Goal: Communication & Community: Share content

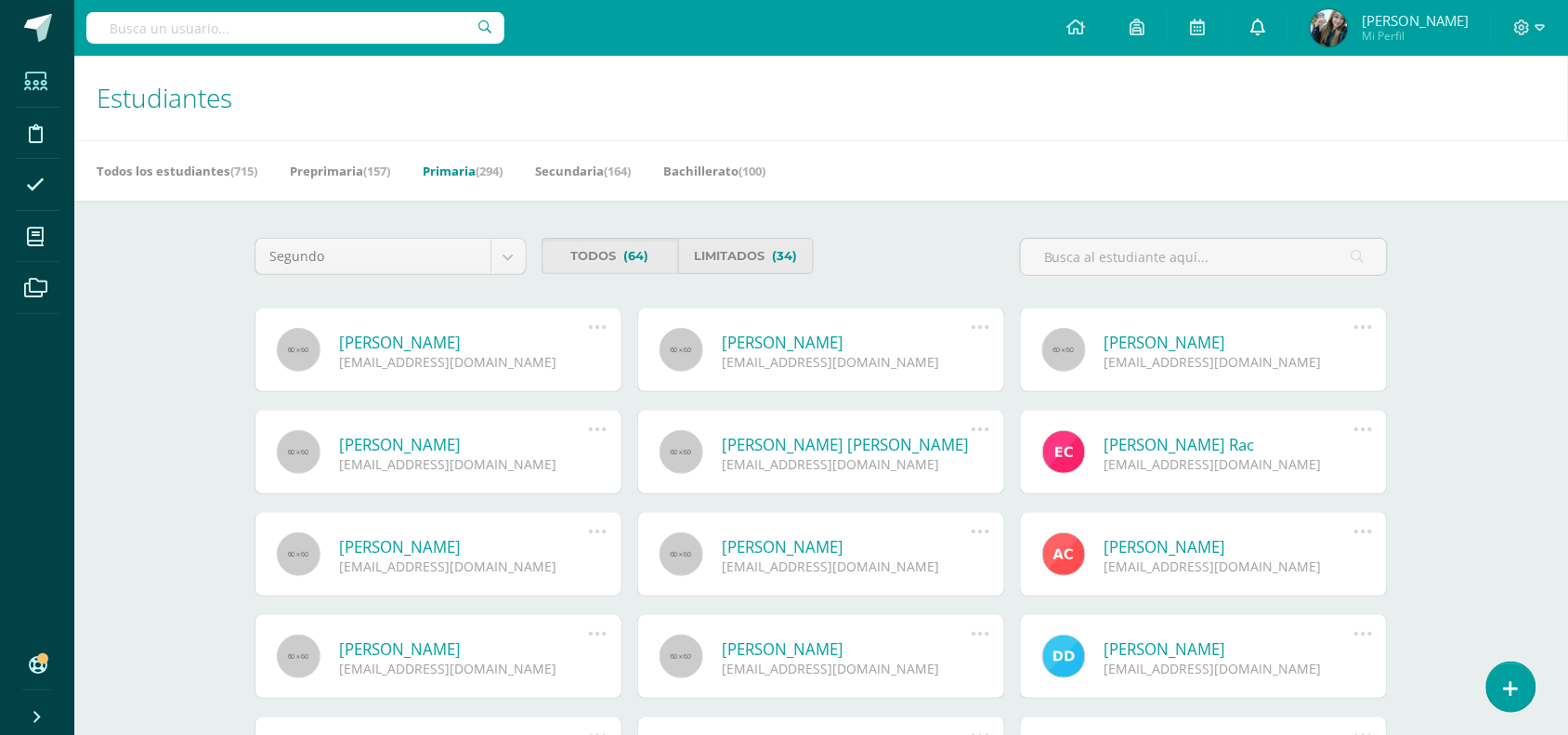
click at [1265, 30] on icon at bounding box center [1257, 26] width 15 height 17
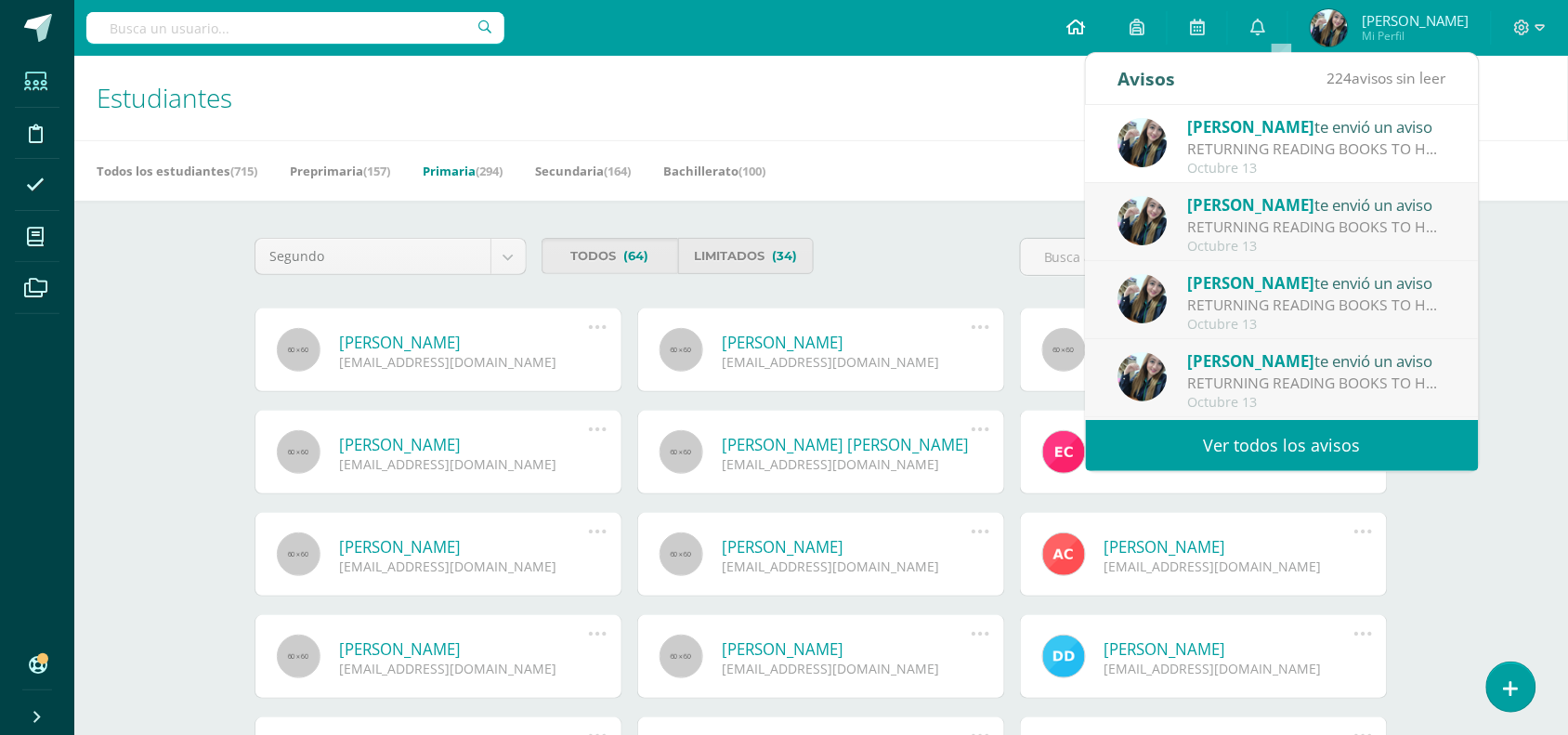
click at [1102, 14] on link at bounding box center [1075, 27] width 63 height 55
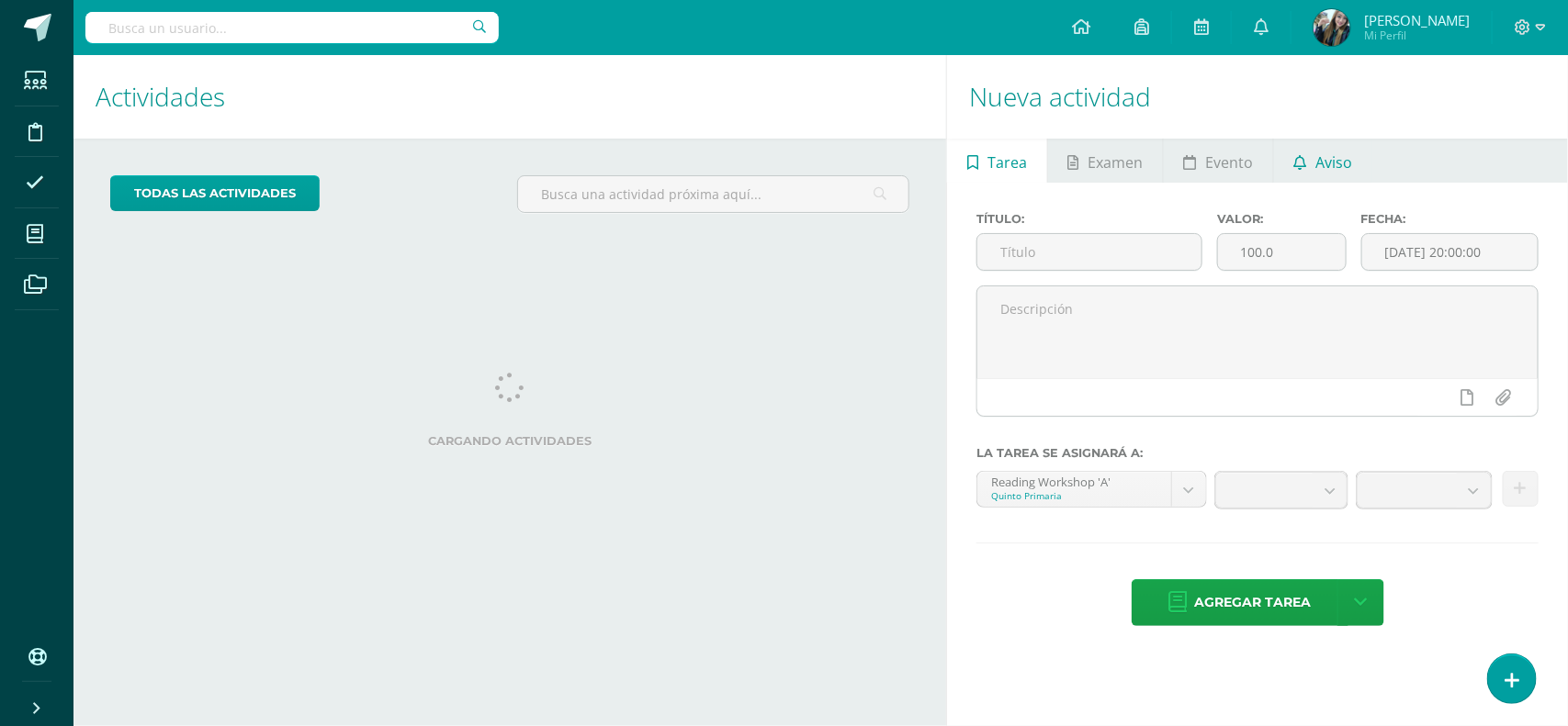
click at [1311, 181] on link "Aviso" at bounding box center [1323, 161] width 98 height 44
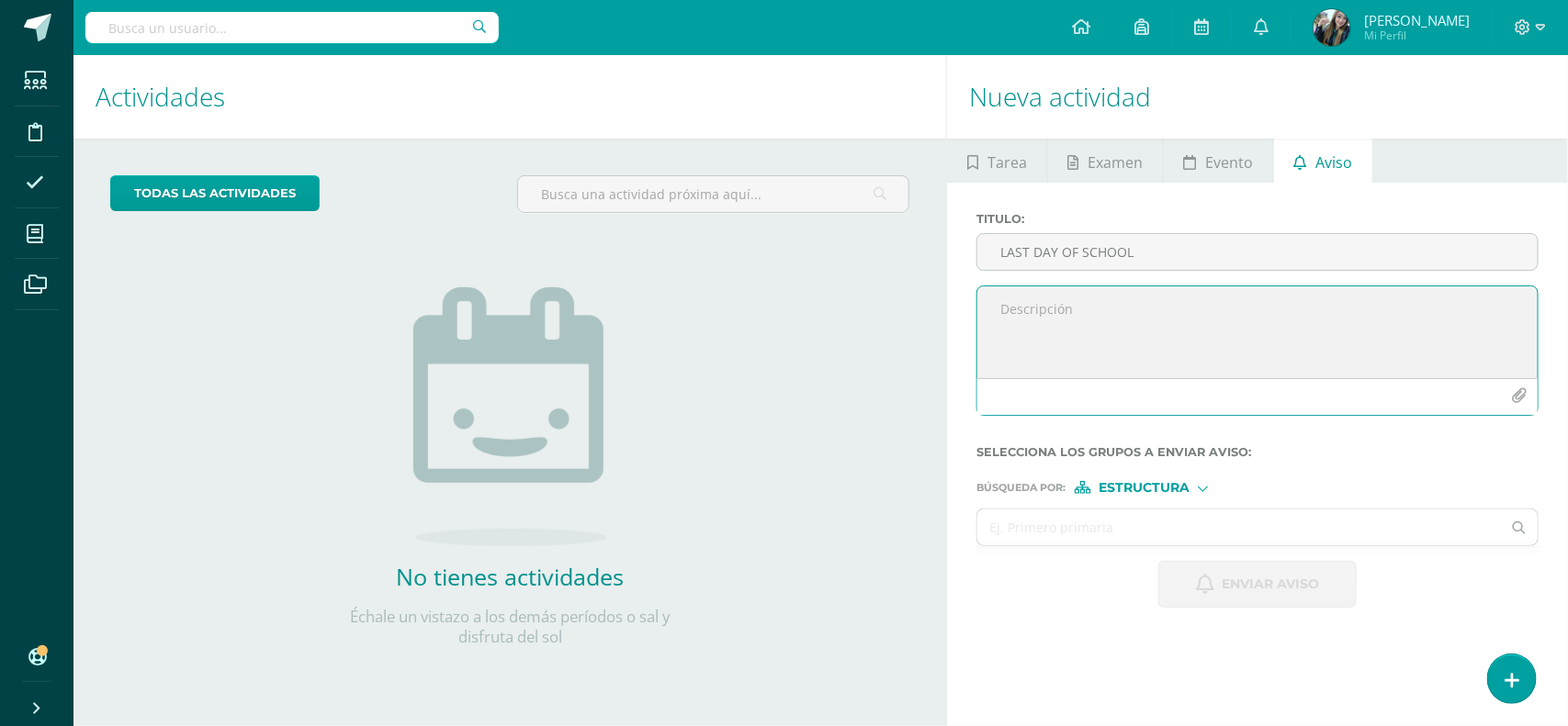
click at [1095, 311] on textarea at bounding box center [1257, 333] width 560 height 92
click at [1190, 234] on div "LAST DAY OF SCHOOL" at bounding box center [1257, 251] width 562 height 37
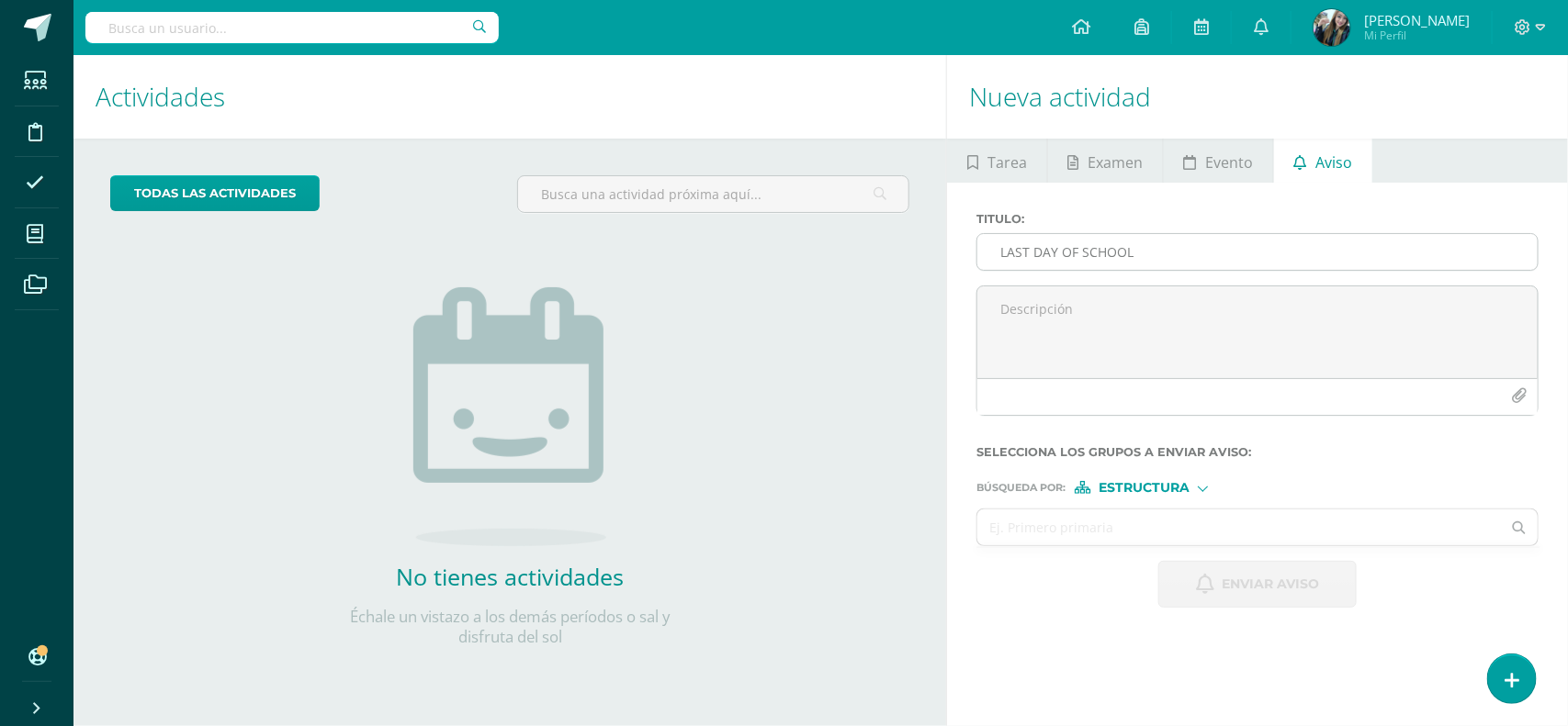
click at [1183, 258] on input "LAST DAY OF SCHOOL" at bounding box center [1257, 251] width 560 height 35
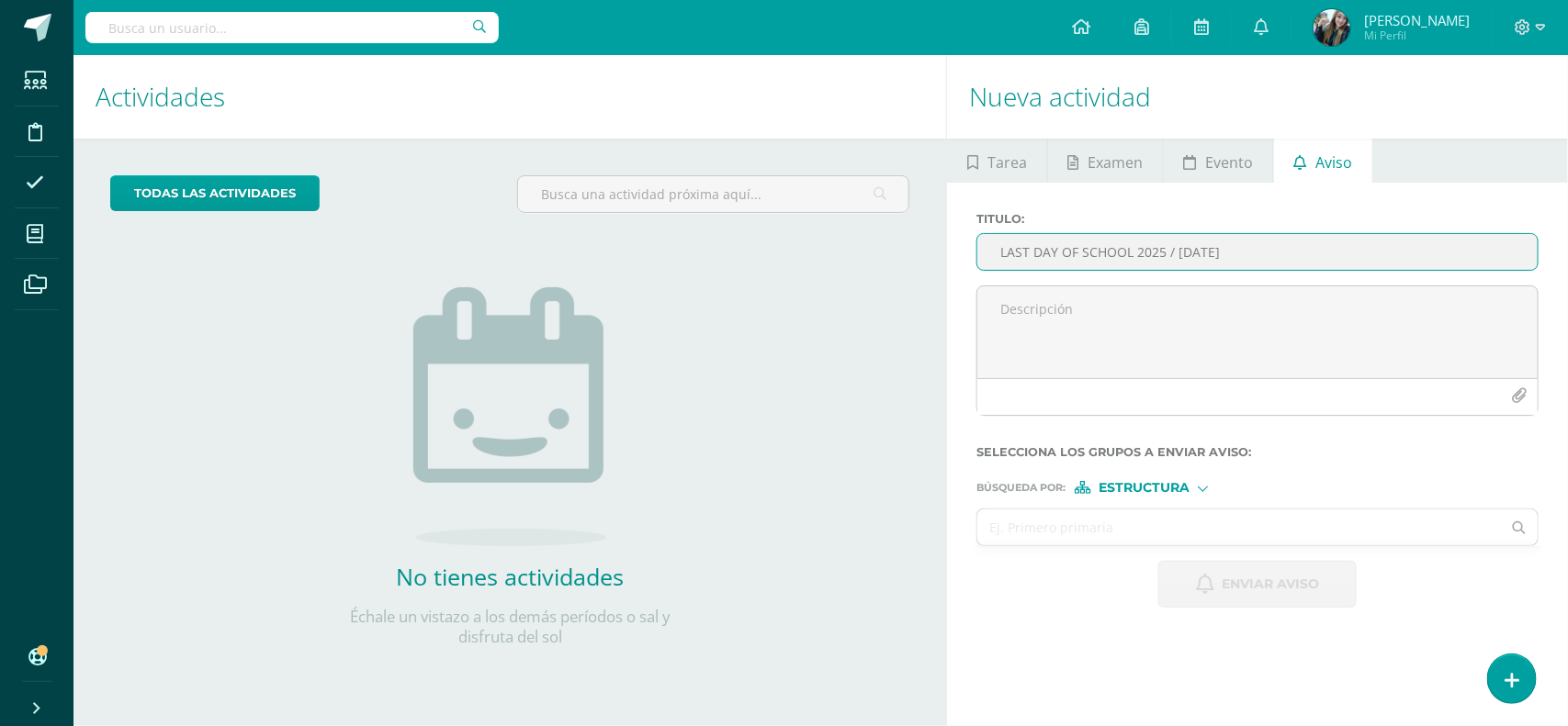
click at [1241, 255] on input "LAST DAY OF SCHOOL 2025 / JUEVES 25 OCTUBRE" at bounding box center [1257, 251] width 560 height 35
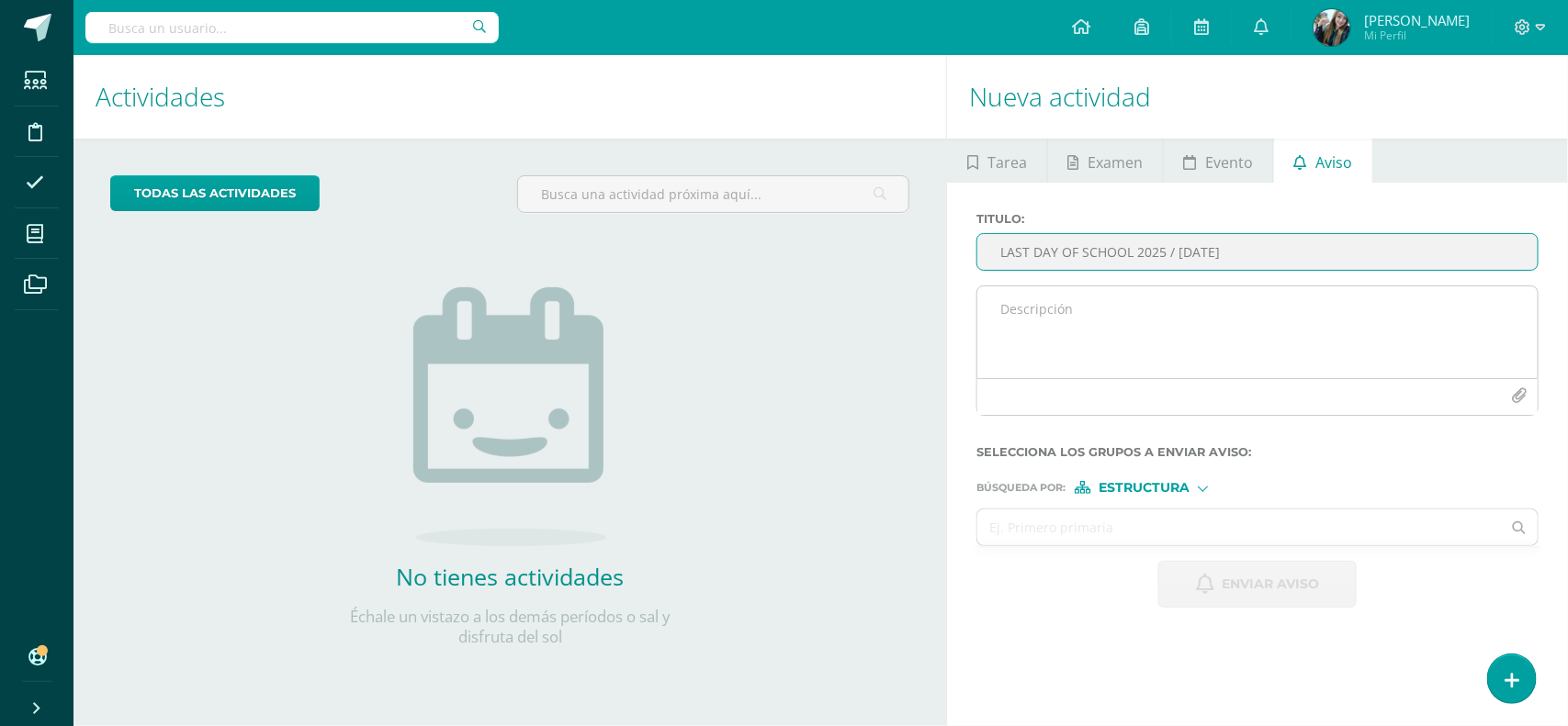
type input "LAST DAY OF SCHOOL 2025 / JUEVES 16 OCTUBRE"
click at [1251, 298] on textarea at bounding box center [1257, 333] width 560 height 92
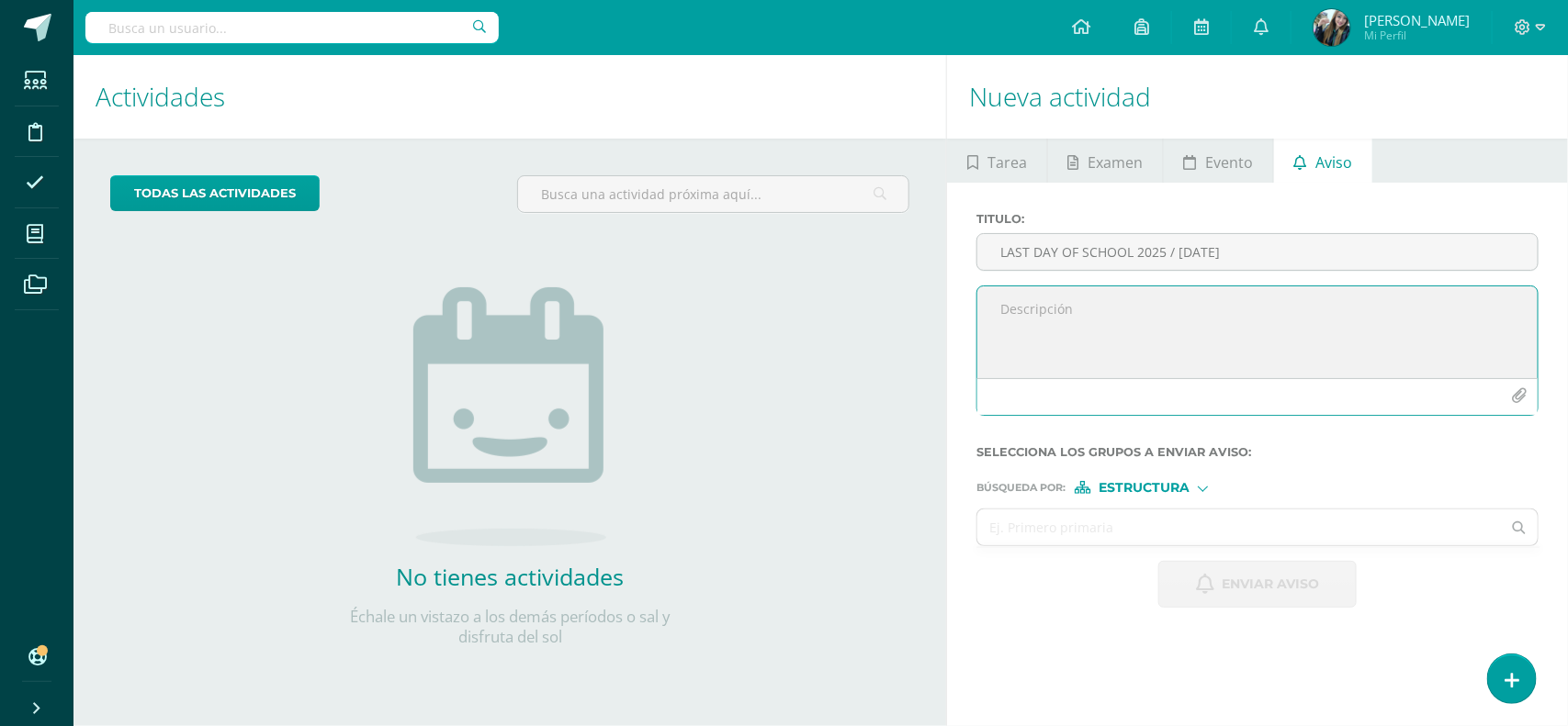
click at [1082, 337] on textarea at bounding box center [1257, 333] width 560 height 92
type textarea "H"
type textarea "B"
click at [1297, 342] on textarea "Queridos padres de familia y alumnos. El día jueves 16 de octubre es nuestro úl…" at bounding box center [1257, 333] width 560 height 92
click at [1475, 368] on textarea "Queridos padres de familia y alumnos. El día jueves 16 de octubre es nuestro úl…" at bounding box center [1257, 333] width 560 height 92
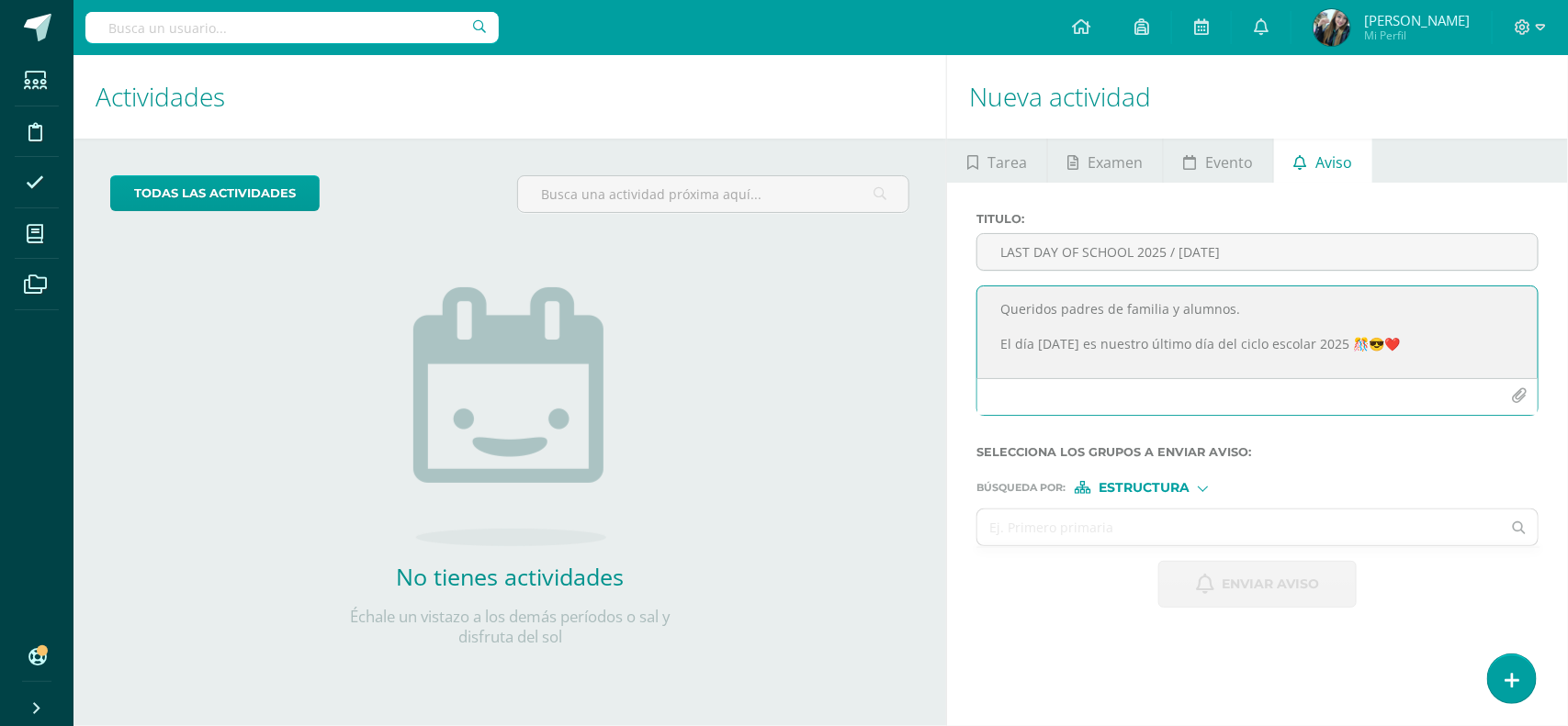
click at [1475, 368] on textarea "Queridos padres de familia y alumnos. El día jueves 16 de octubre es nuestro úl…" at bounding box center [1257, 333] width 560 height 92
click at [1485, 347] on textarea "Queridos padres de familia y alumnos. El día jueves 16 de octubre es nuestro úl…" at bounding box center [1257, 333] width 560 height 92
click at [1144, 304] on textarea "Queridos padres de familia y alumnos. El día jueves 16 de octubre es nuestro úl…" at bounding box center [1257, 333] width 560 height 92
click at [1040, 363] on textarea "Queridos padres de familia y alumnos. El día jueves 16 de octubre es nuestro úl…" at bounding box center [1257, 333] width 560 height 92
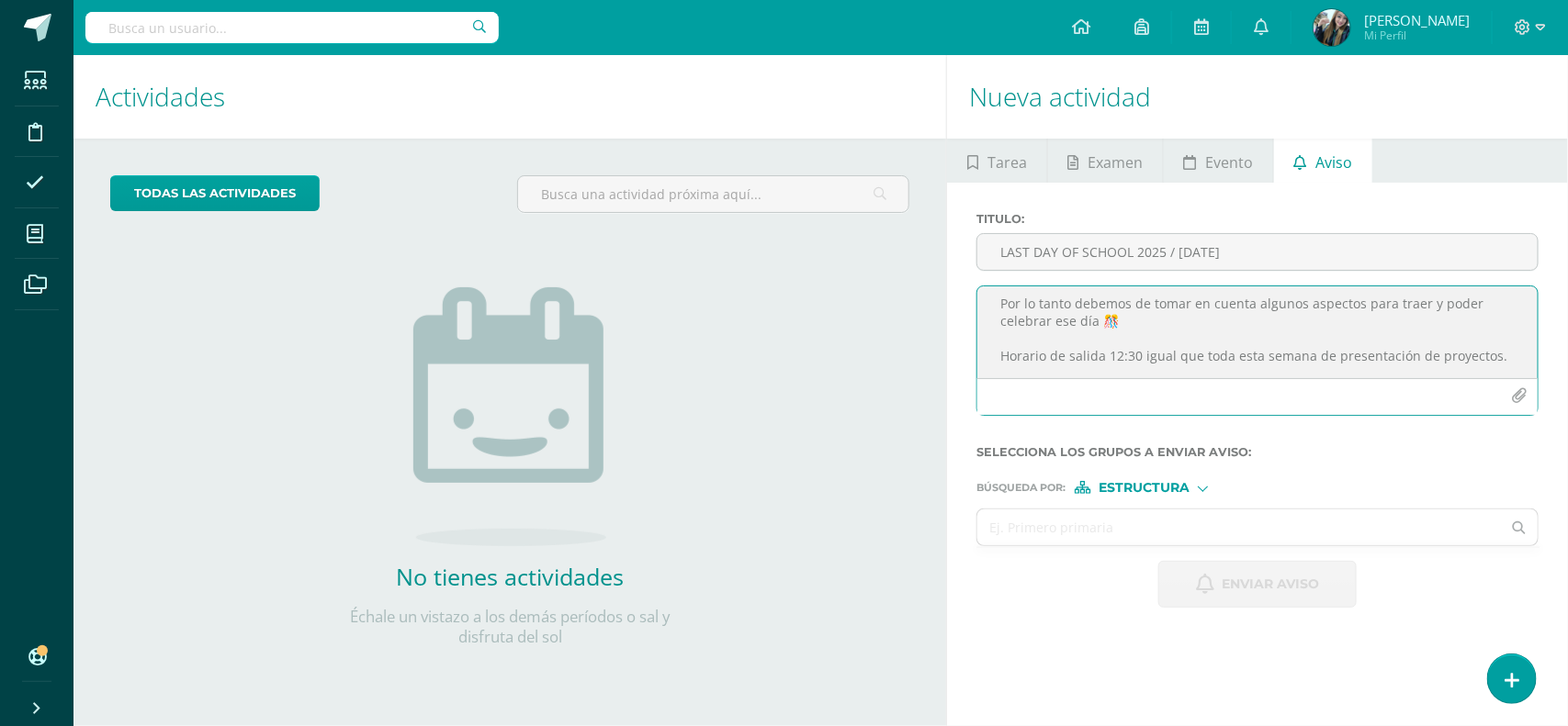
click at [1517, 396] on icon "button" at bounding box center [1519, 396] width 15 height 15
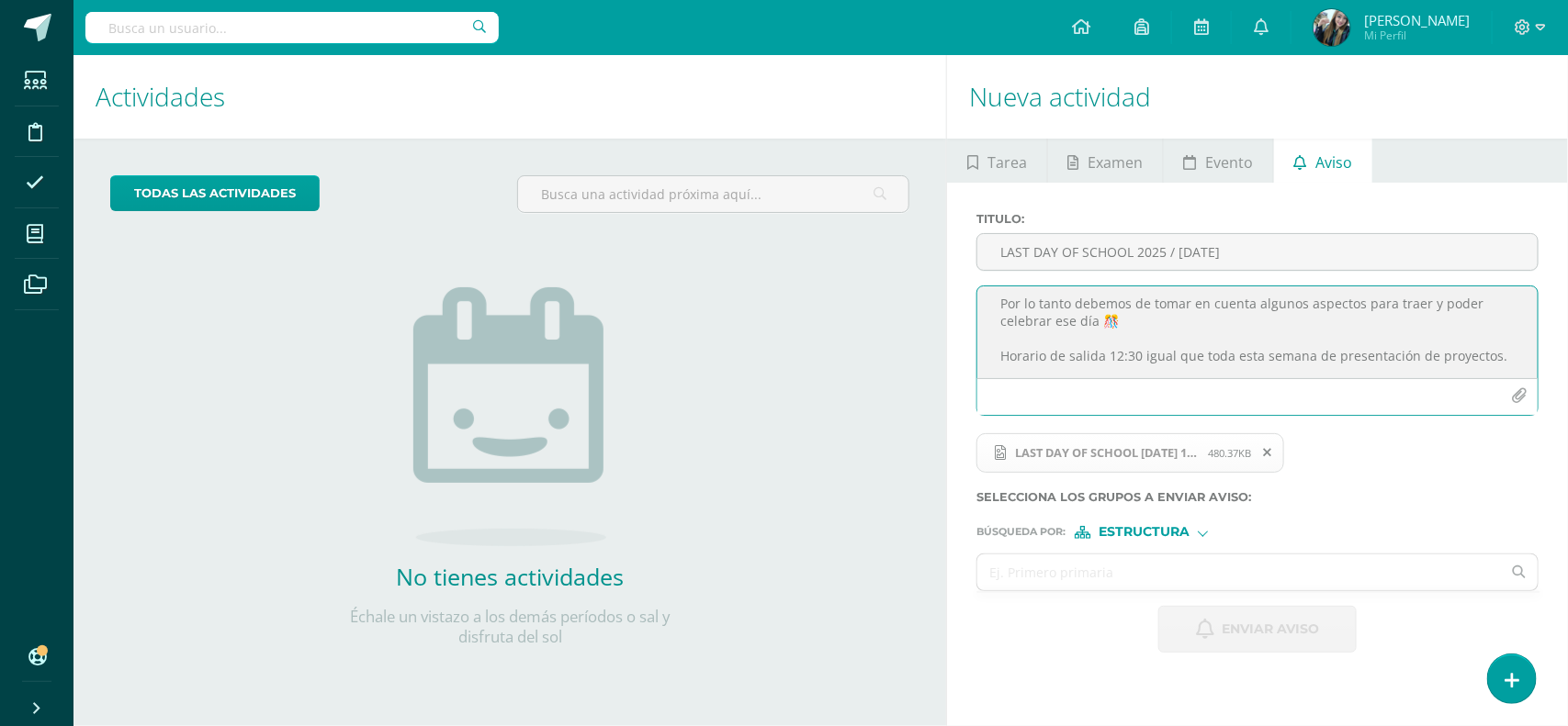
click at [1067, 344] on textarea "Queridos padres de familia y alumnos. El día jueves 16 de octubre es nuestro úl…" at bounding box center [1257, 333] width 560 height 92
click at [1495, 340] on textarea "Queridos padres de familia y alumnos. El día jueves 16 de octubre es nuestro úl…" at bounding box center [1257, 333] width 560 height 92
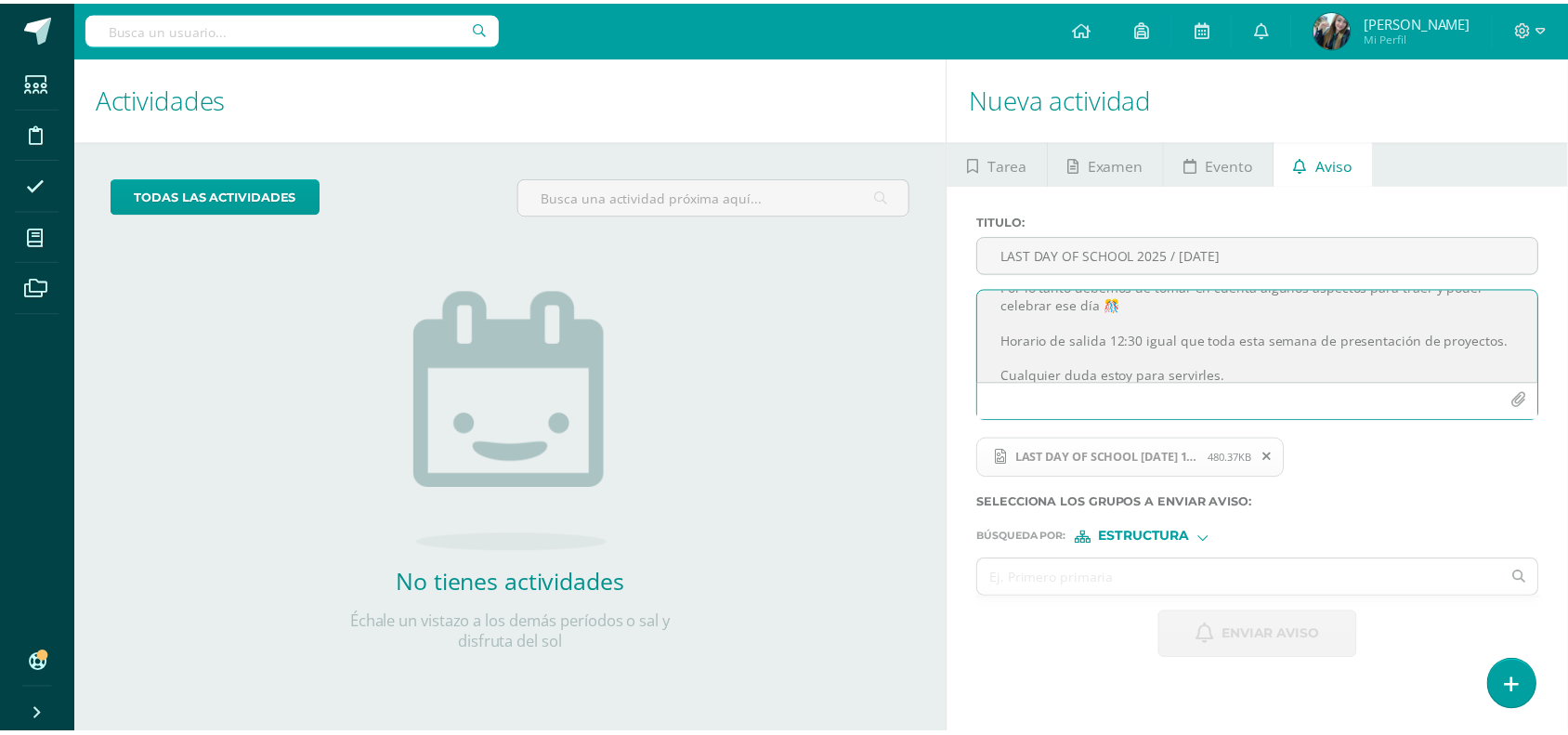
scroll to position [114, 0]
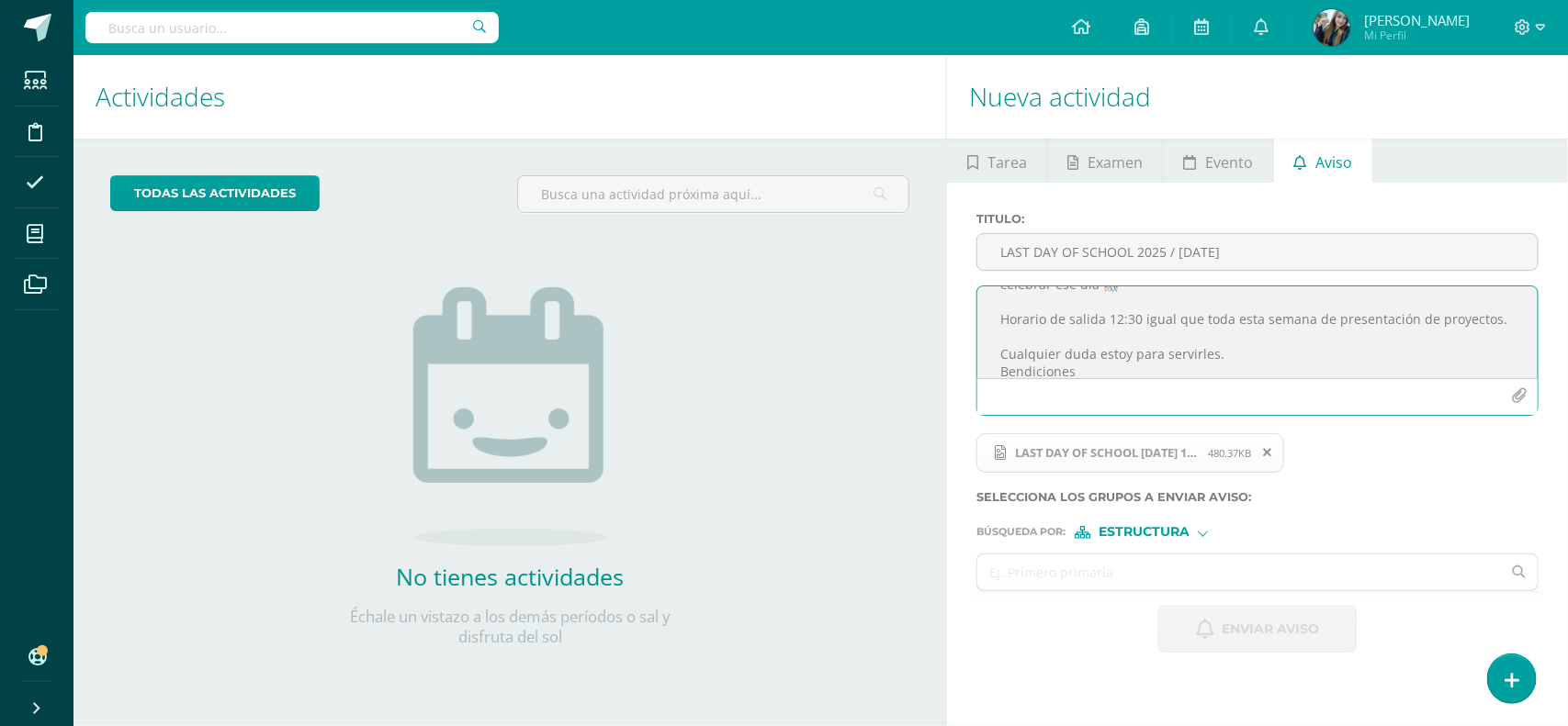
type textarea "Queridos padres de familia y alumnos. El día jueves 16 de octubre es nuestro úl…"
click at [1152, 535] on span "Estructura" at bounding box center [1144, 531] width 91 height 11
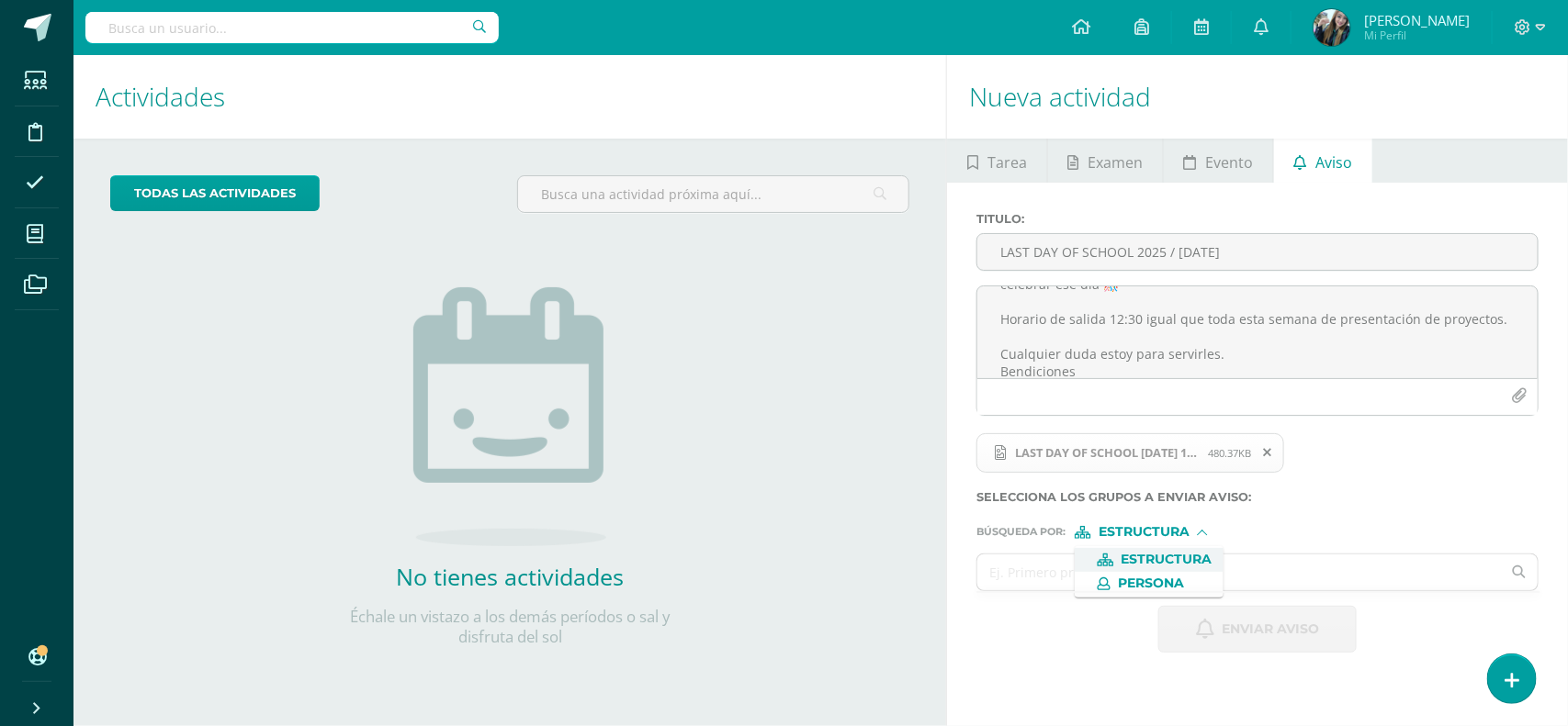
click at [1149, 555] on span "Estructura" at bounding box center [1167, 559] width 91 height 11
click at [1141, 572] on input "text" at bounding box center [1239, 572] width 524 height 35
type input "Quinto B"
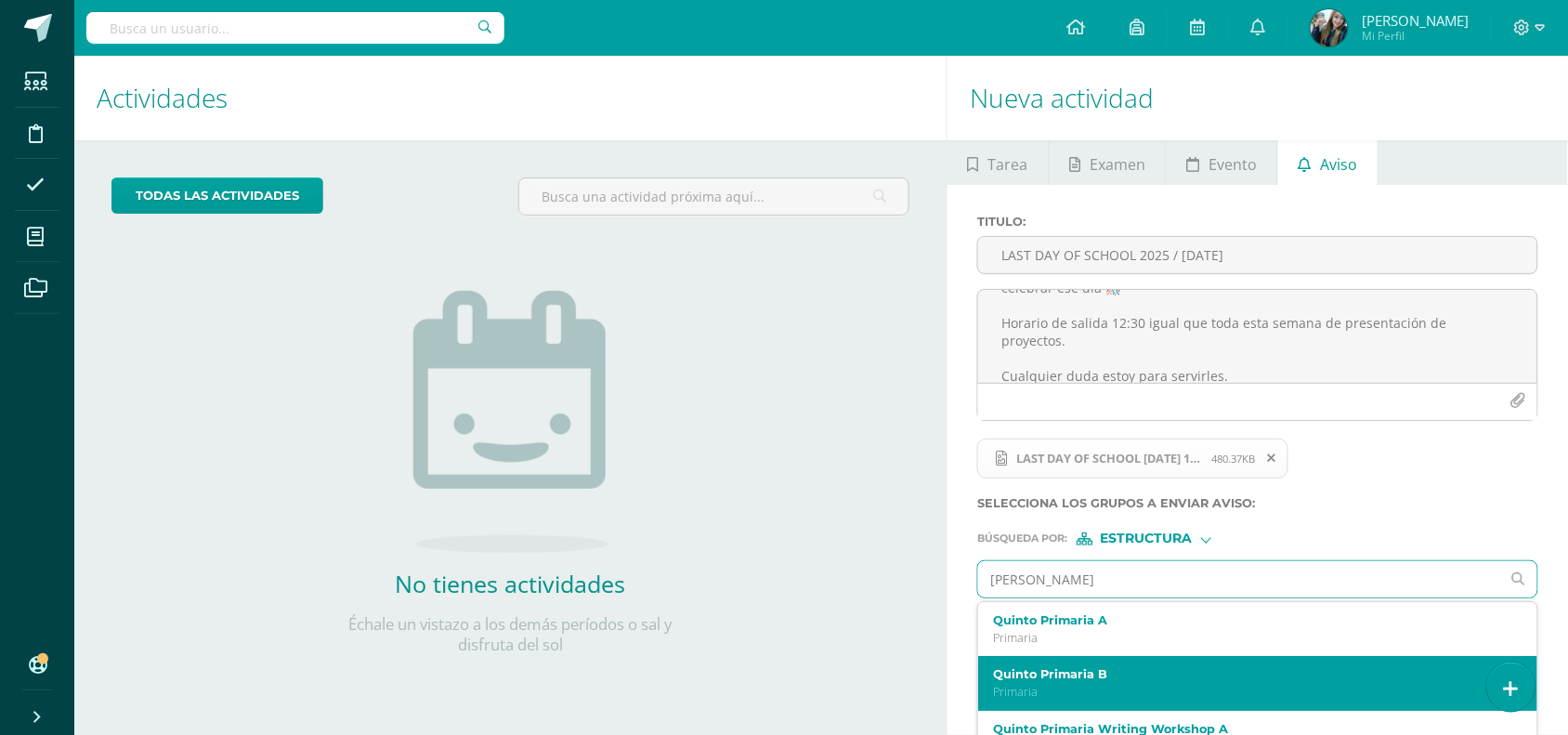
click at [1115, 675] on label "Quinto Primaria B" at bounding box center [1246, 674] width 506 height 14
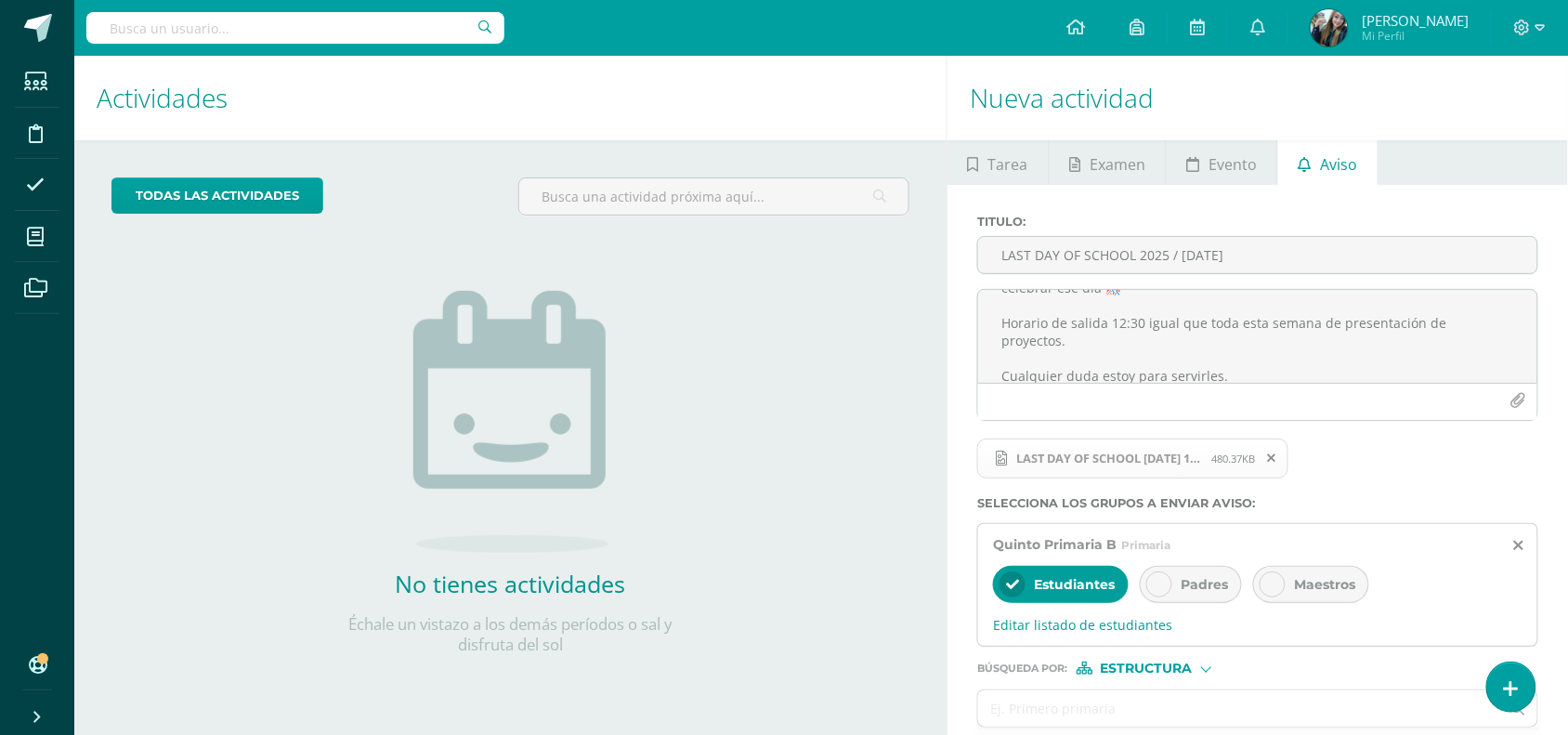
click at [1162, 582] on icon at bounding box center [1159, 584] width 13 height 13
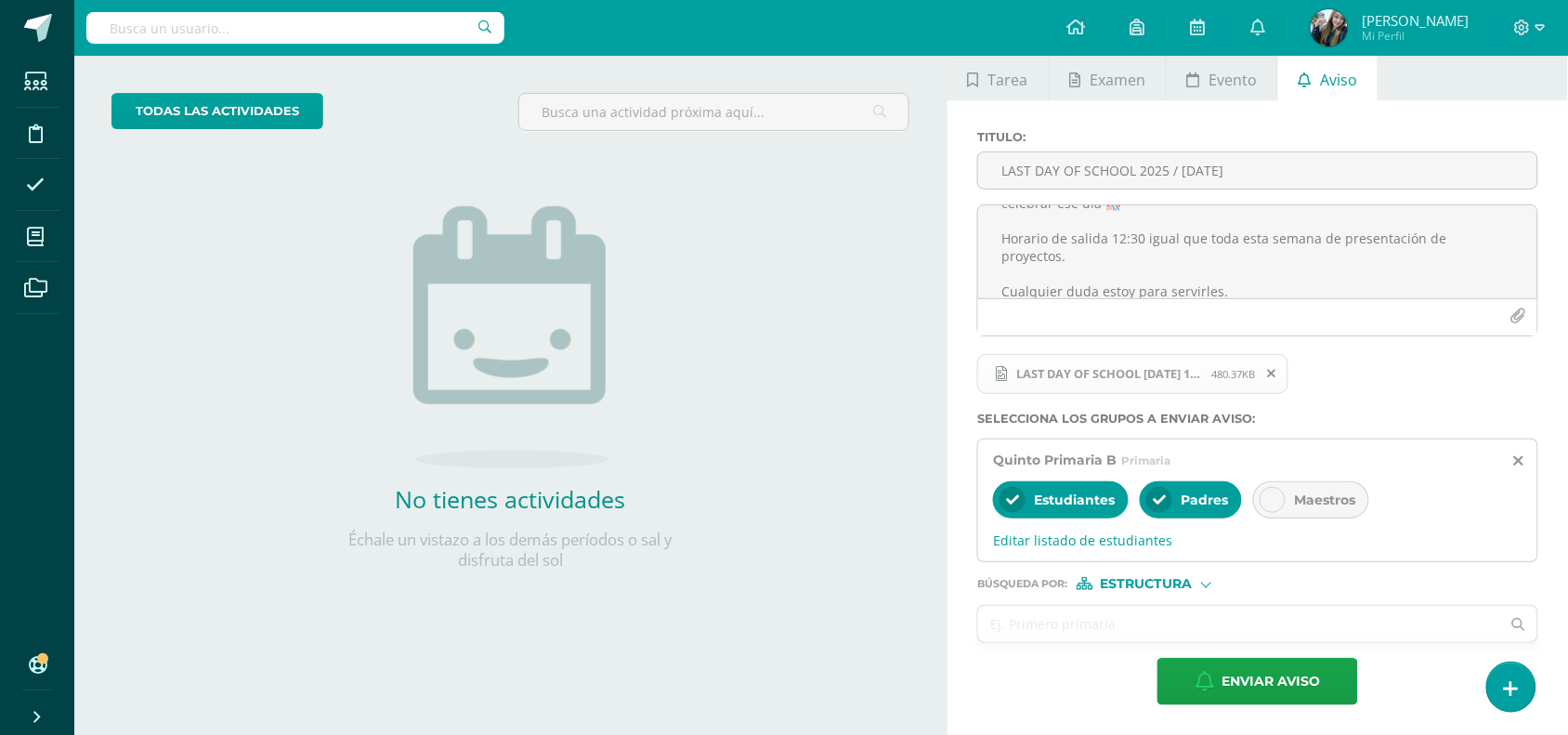
click at [1187, 574] on div "Búsqueda por : Estructura Estructura Persona" at bounding box center [1258, 576] width 561 height 28
click at [1177, 583] on span "Estructura" at bounding box center [1146, 584] width 92 height 11
click at [1143, 627] on span "Persona" at bounding box center [1153, 631] width 67 height 11
click at [1130, 630] on input "text" at bounding box center [1239, 623] width 522 height 36
type input "karla"
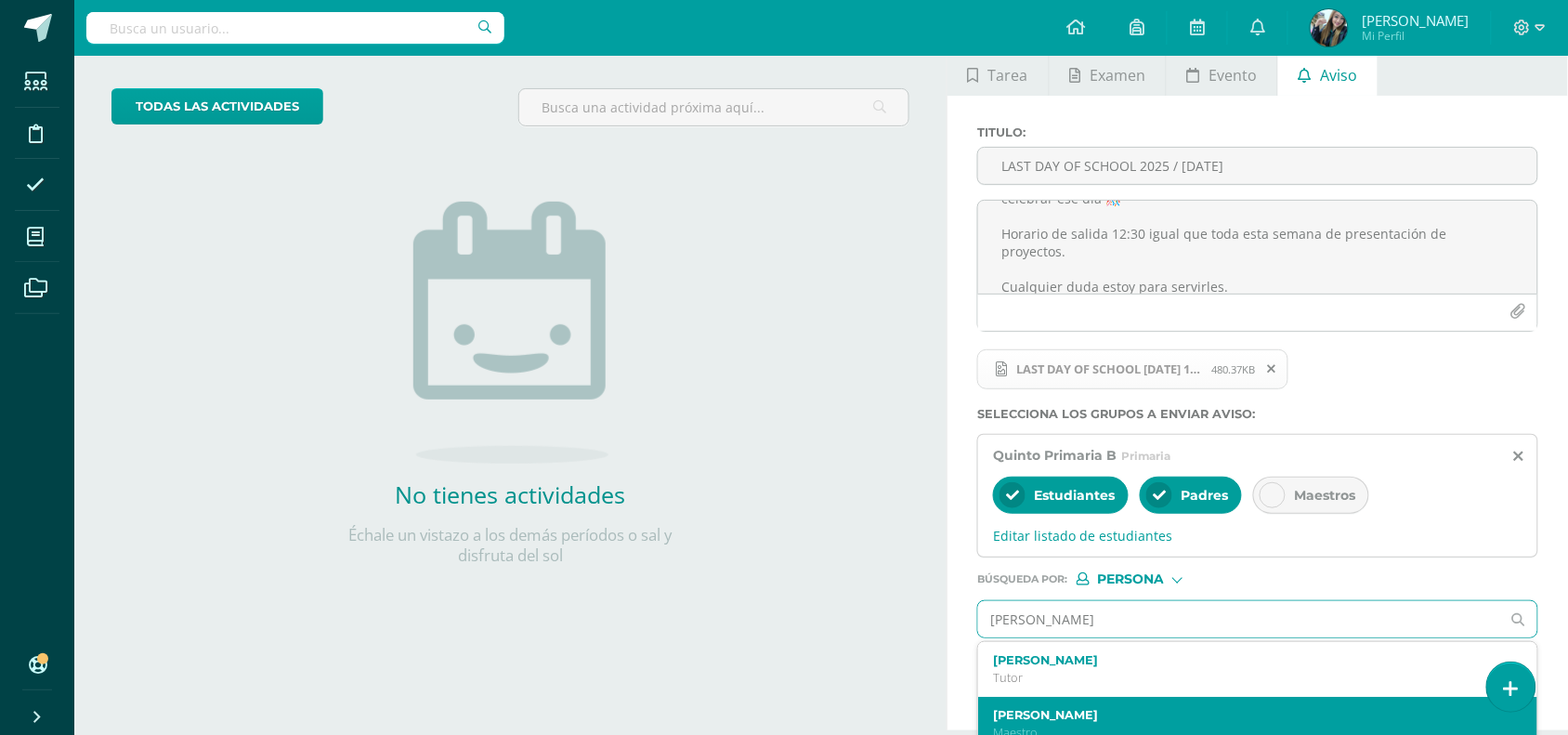
click at [1097, 722] on label "Karla Gomez" at bounding box center [1246, 715] width 506 height 14
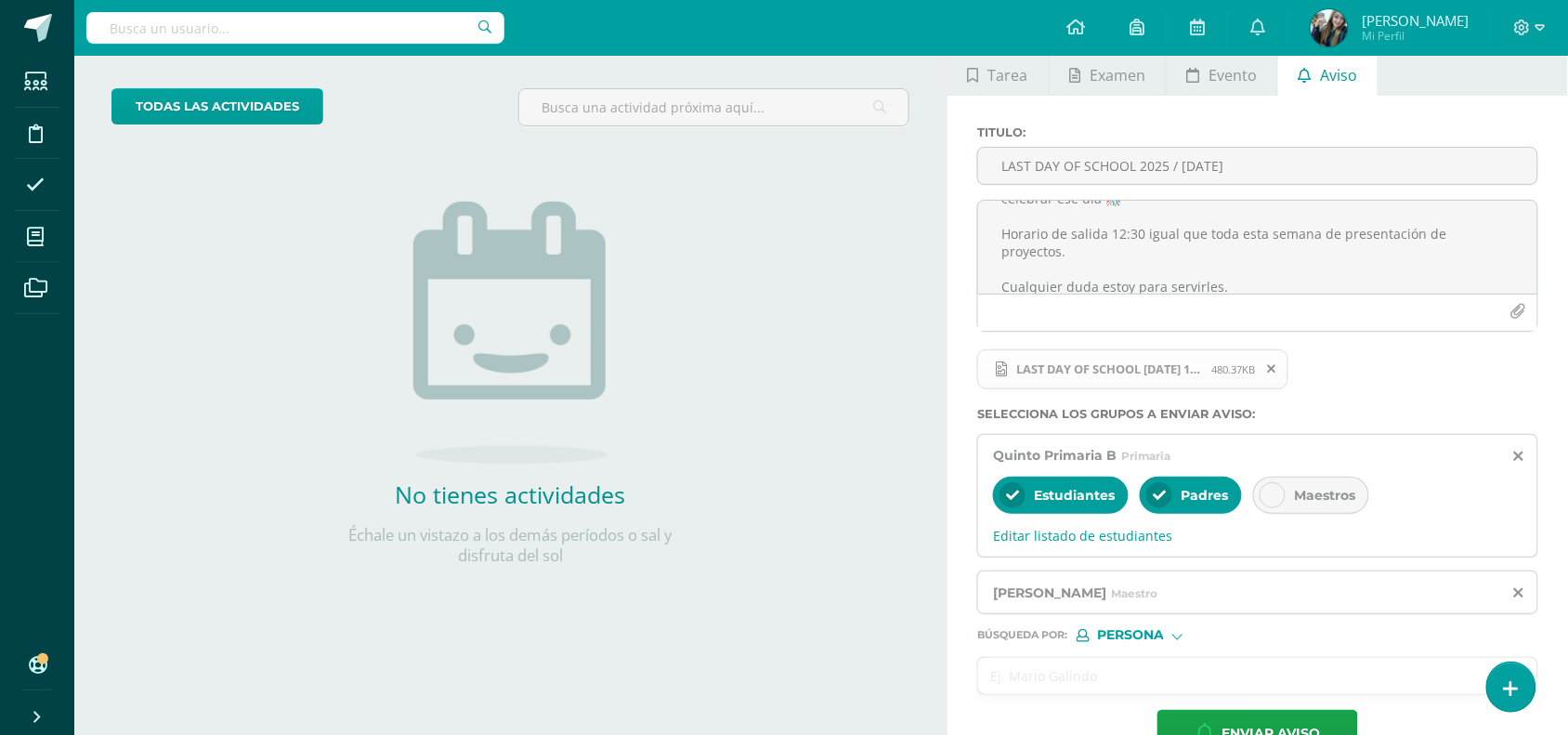
click at [1113, 687] on input "text" at bounding box center [1239, 676] width 522 height 36
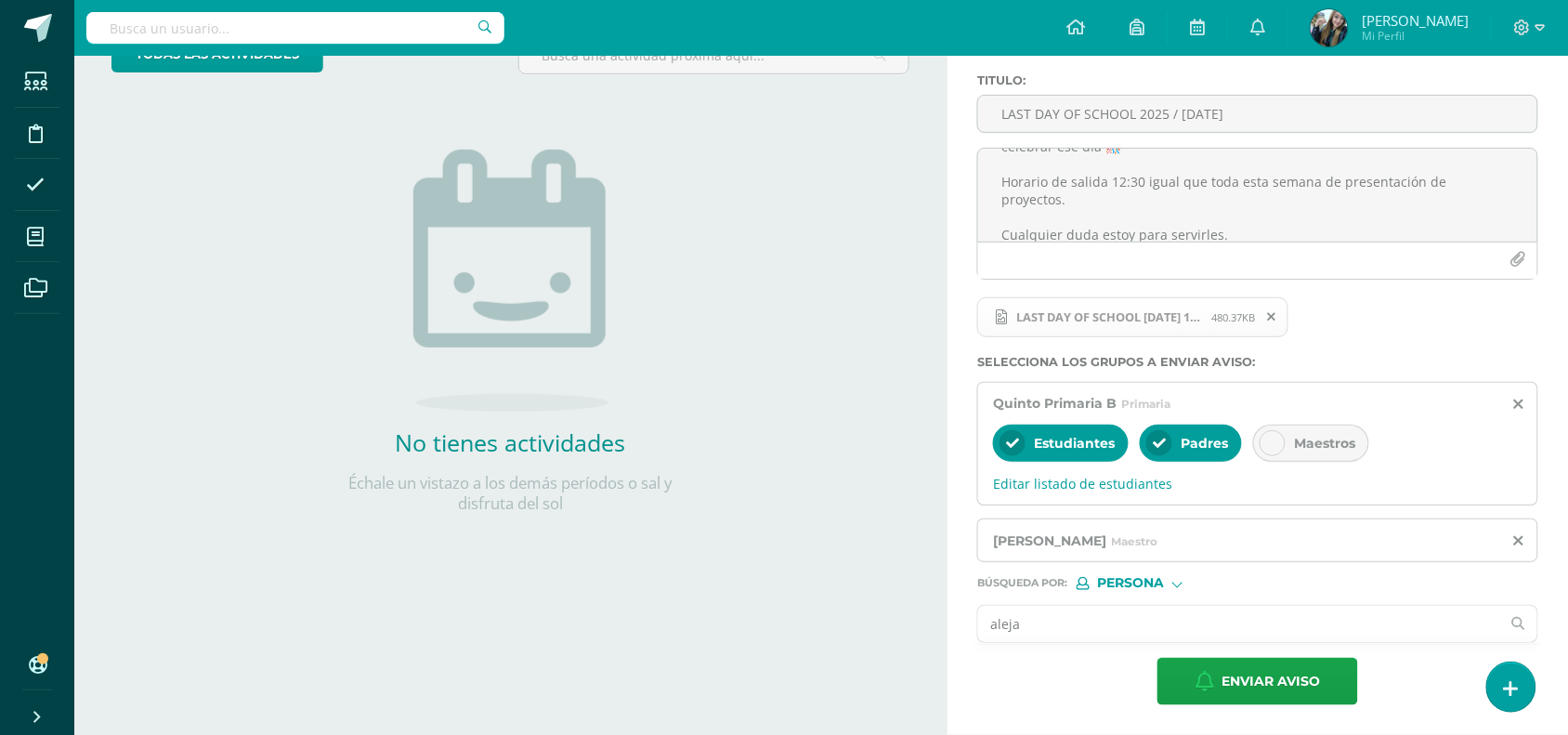
click at [1036, 630] on input "aleja" at bounding box center [1239, 623] width 522 height 36
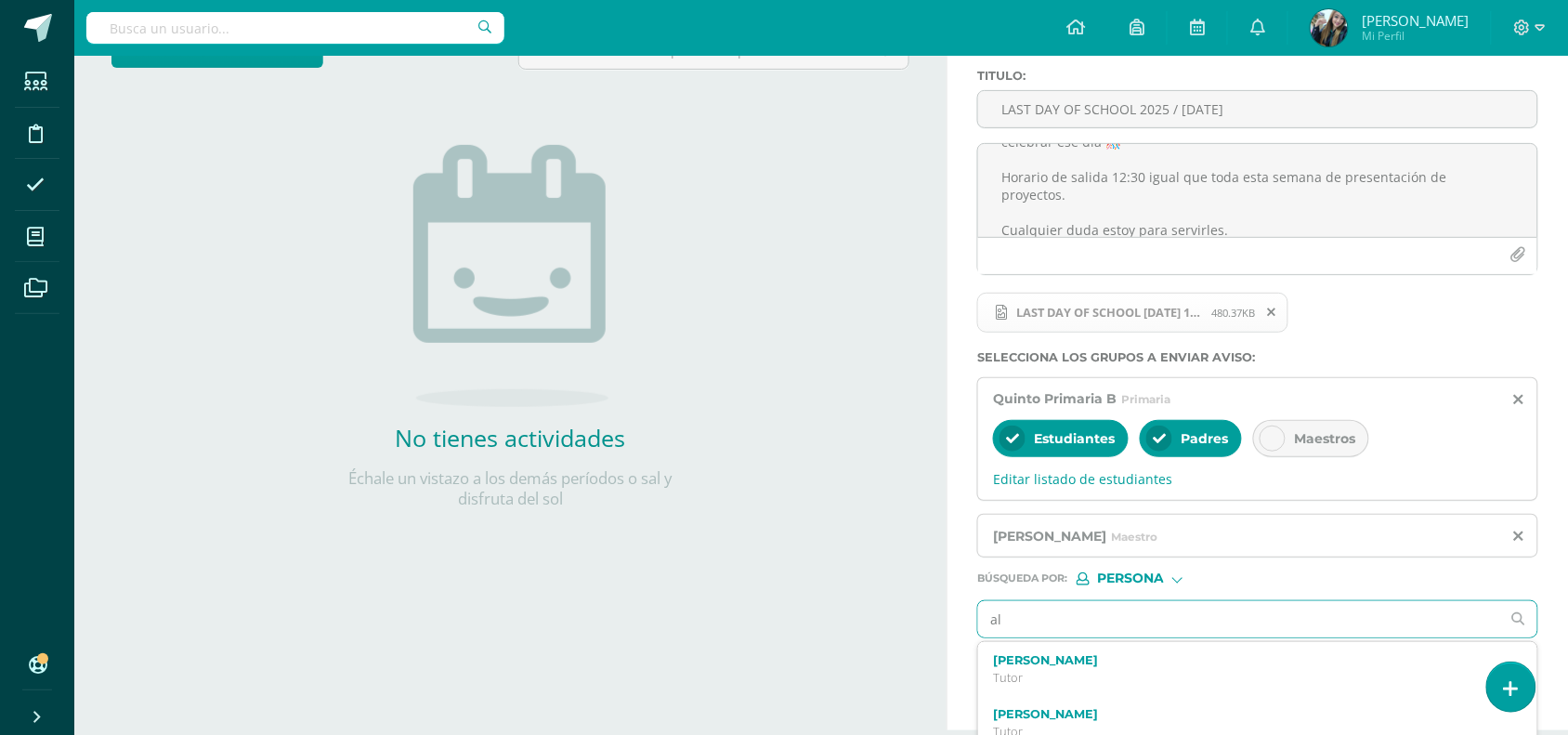
type input "a"
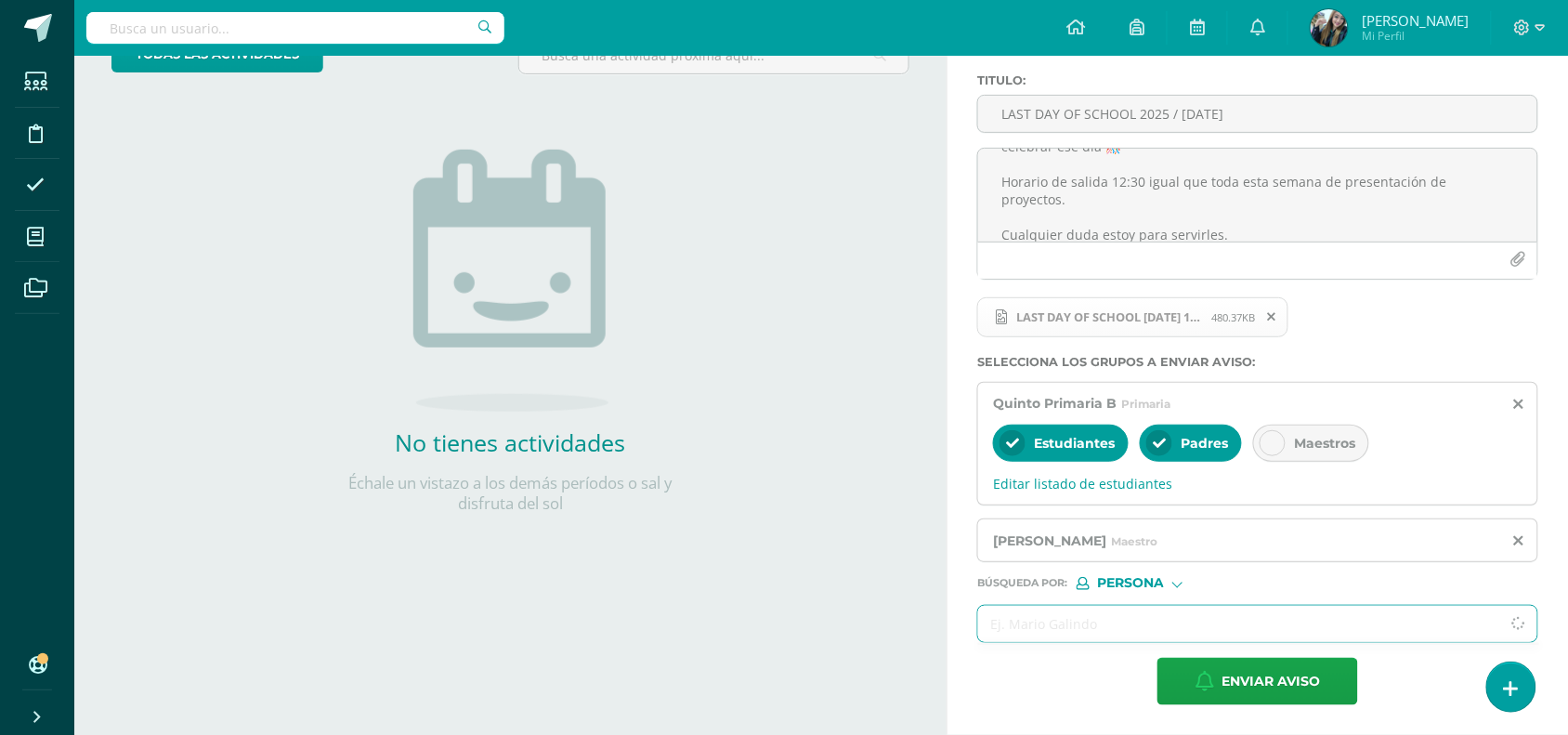
click at [1259, 582] on label "Búsqueda por : Persona Estructura Persona" at bounding box center [1258, 583] width 561 height 13
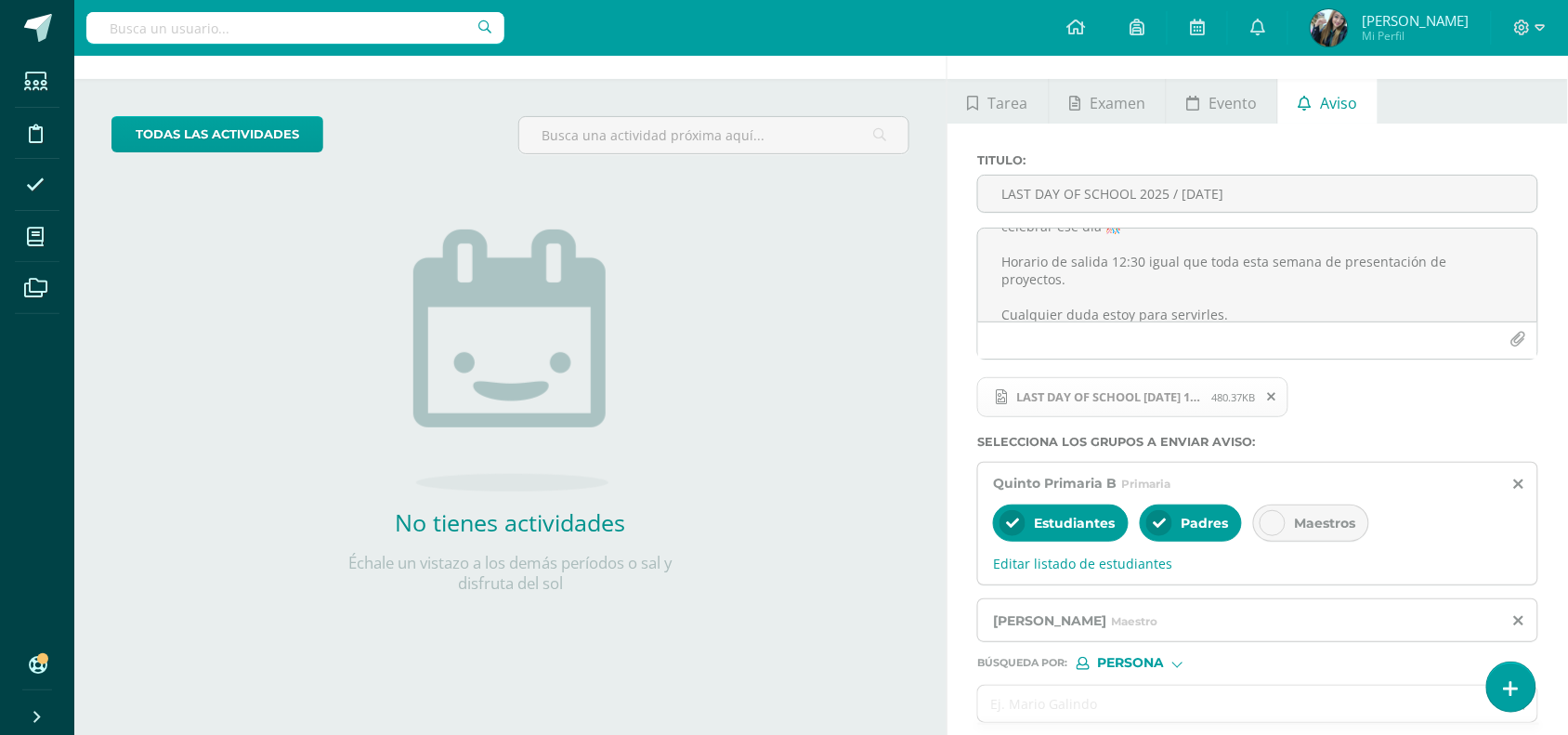
scroll to position [0, 0]
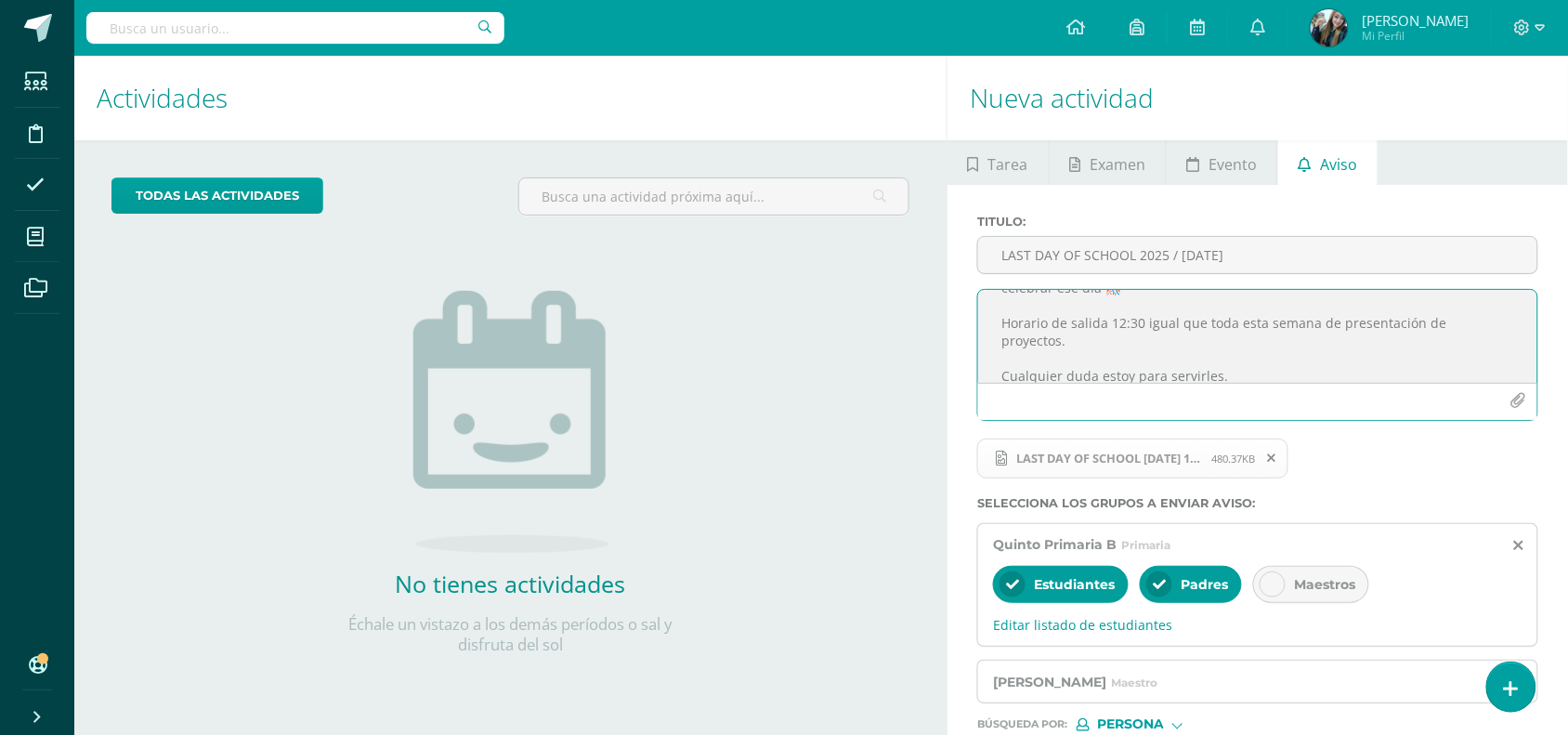
click at [1423, 332] on textarea "Queridos padres de familia y alumnos. El día jueves 16 de octubre es nuestro úl…" at bounding box center [1258, 337] width 559 height 93
click at [1509, 412] on button "button" at bounding box center [1518, 400] width 36 height 36
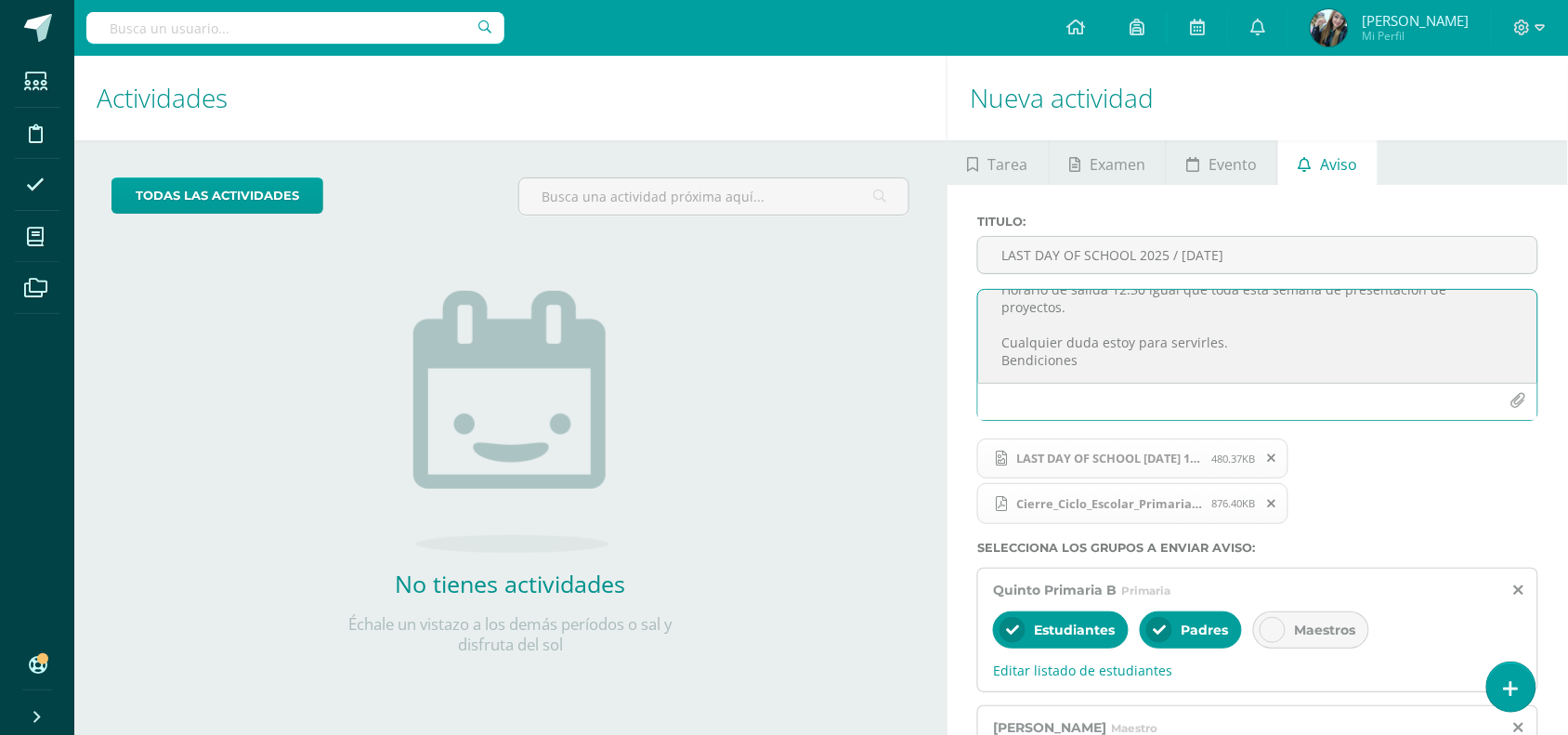
click at [1215, 330] on textarea "Queridos padres de familia y alumnos. El día jueves 16 de octubre es nuestro úl…" at bounding box center [1258, 337] width 559 height 93
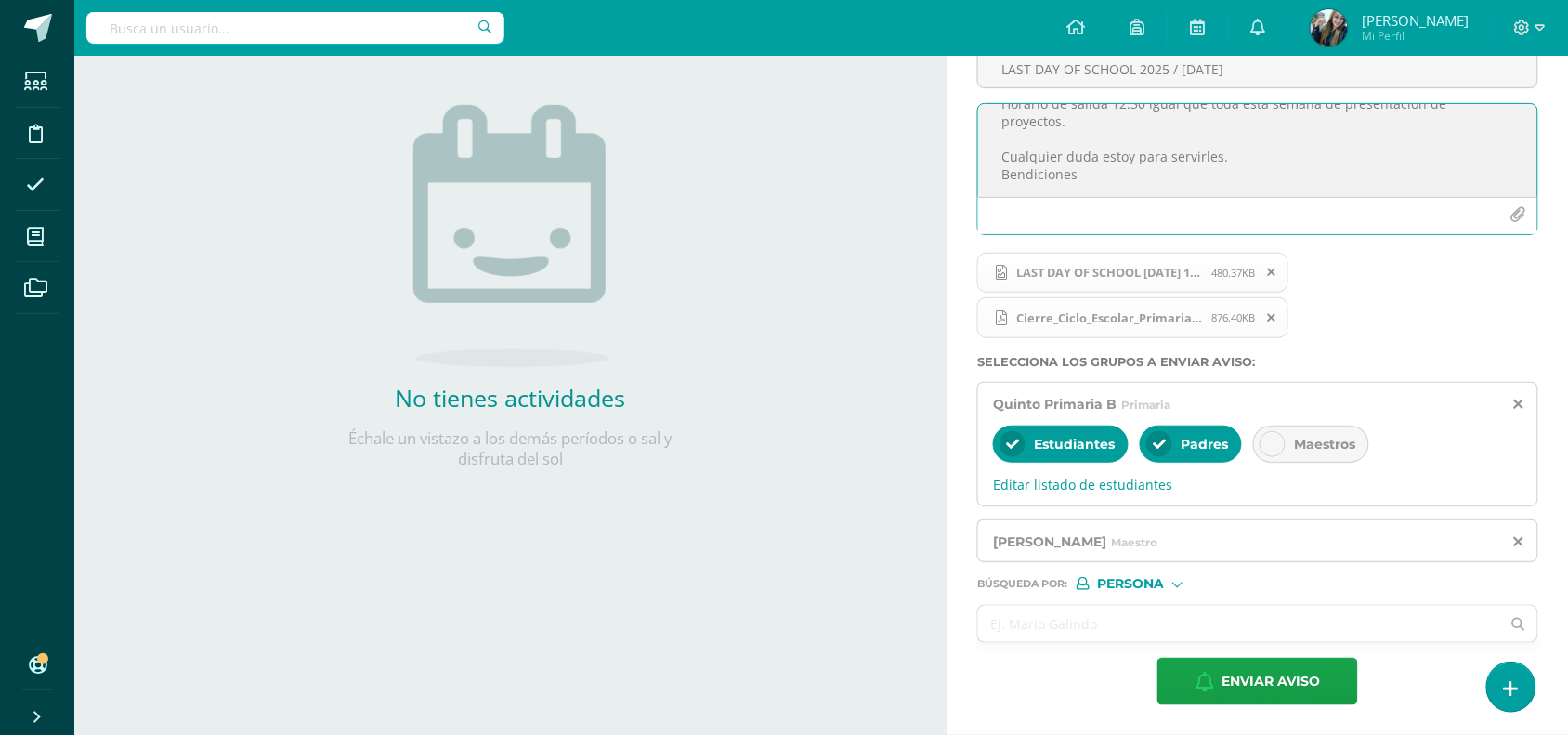
scroll to position [191, 0]
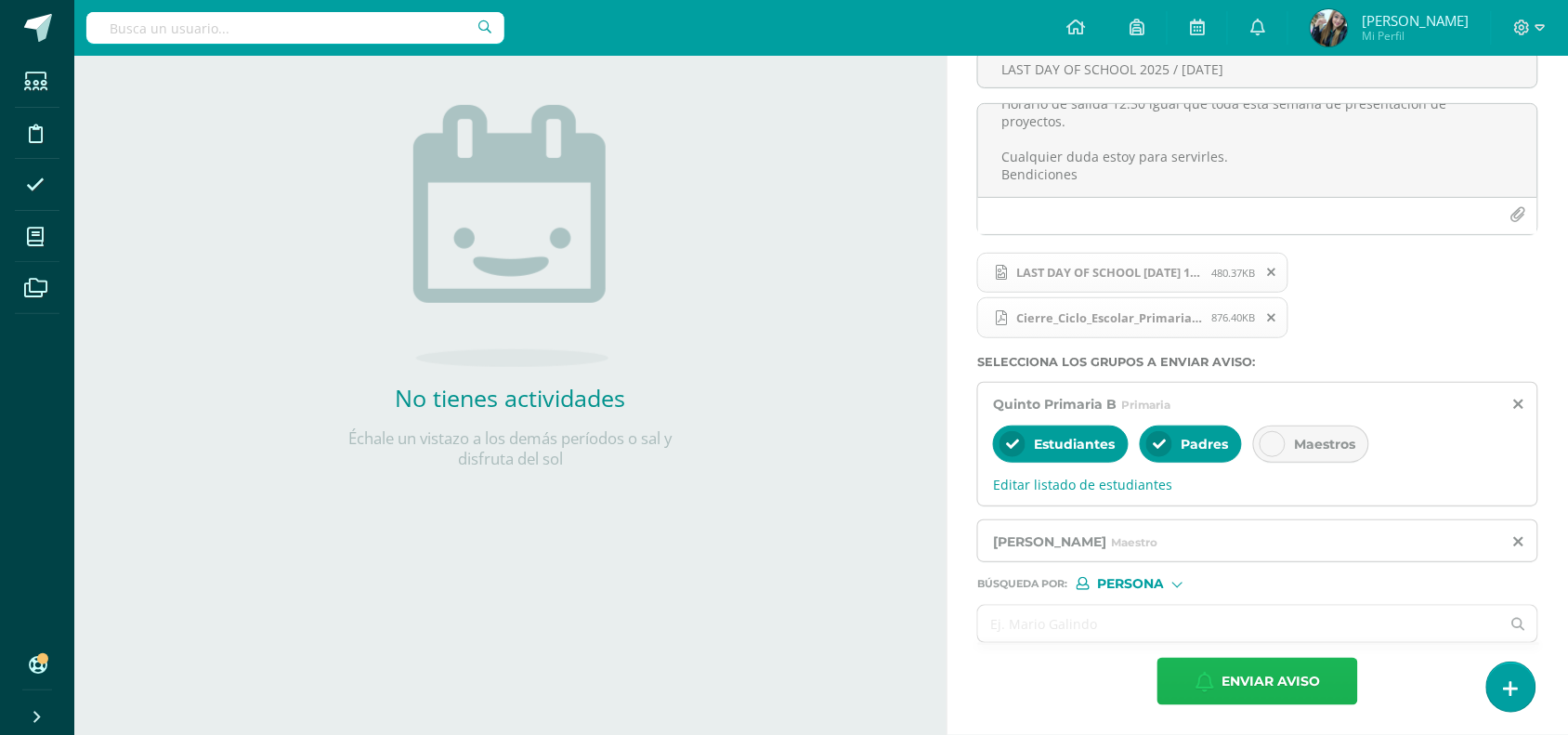
click at [1235, 662] on span "Enviar aviso" at bounding box center [1270, 682] width 98 height 46
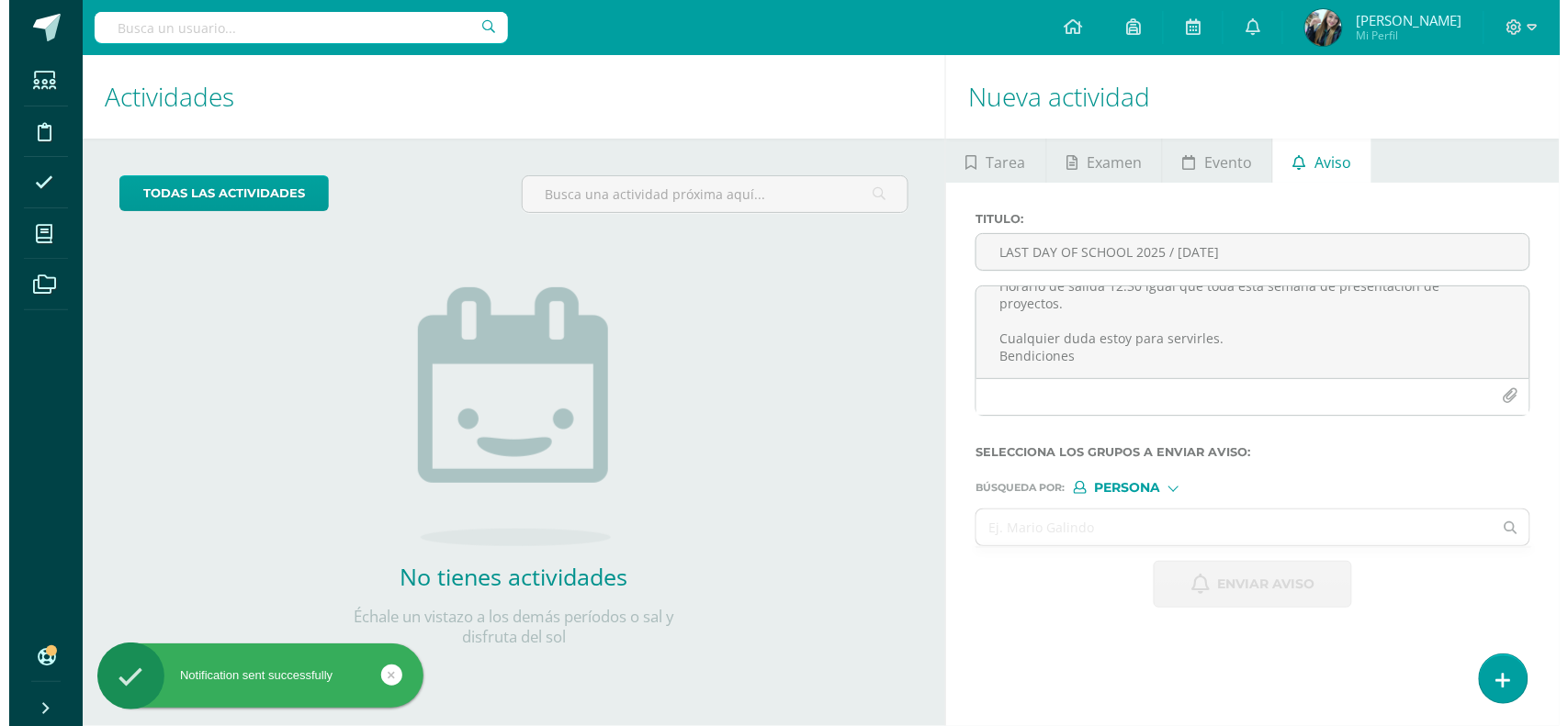
scroll to position [0, 0]
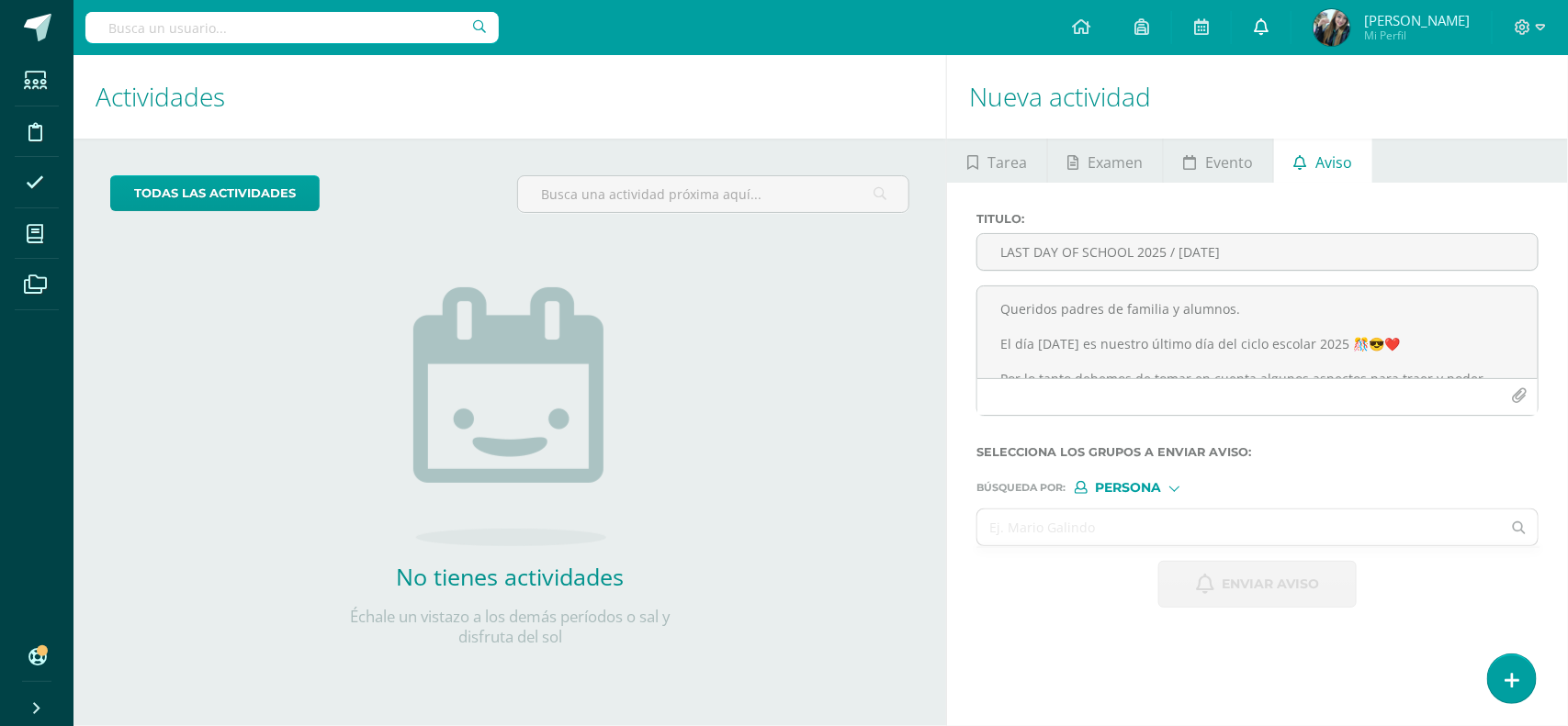
click at [1261, 43] on link at bounding box center [1261, 27] width 59 height 55
click at [1291, 16] on link at bounding box center [1261, 27] width 59 height 55
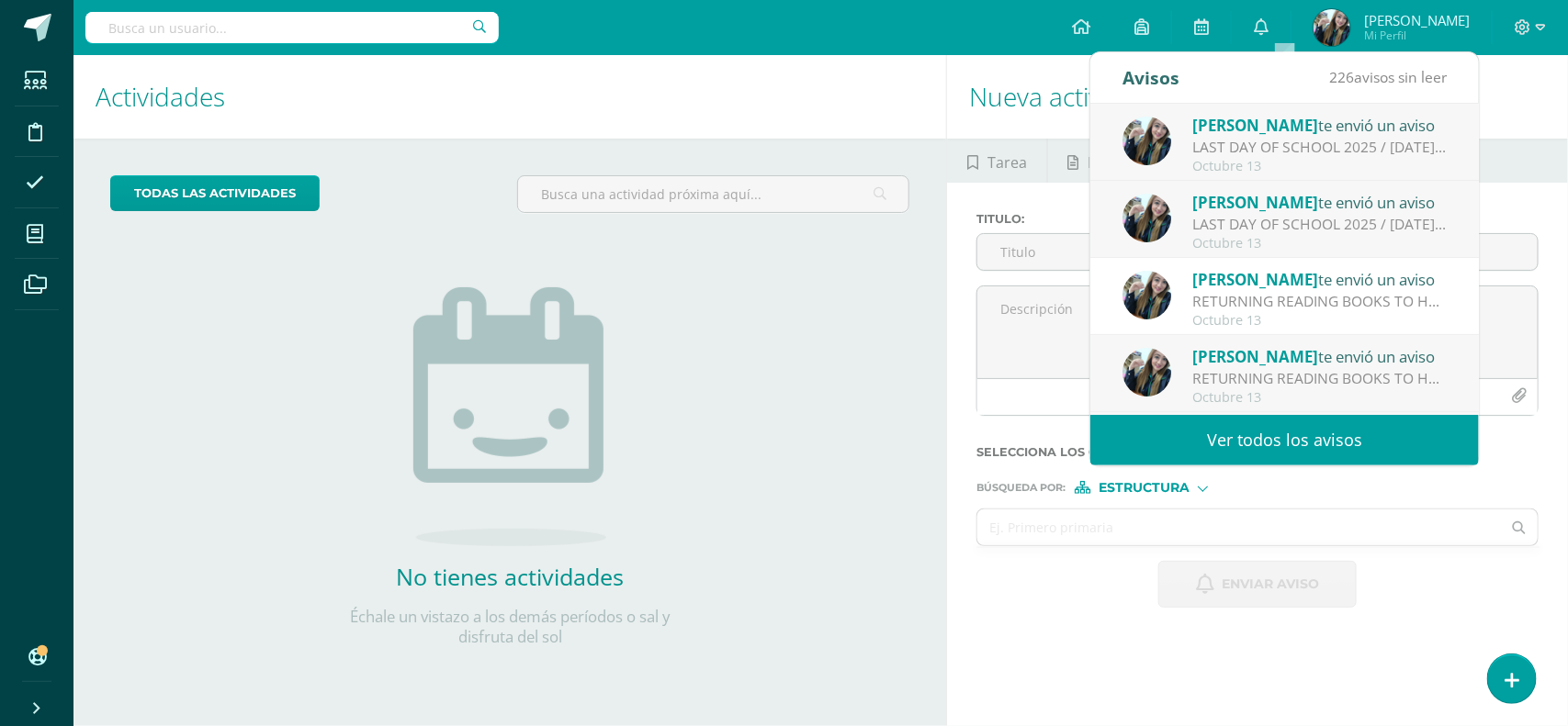
click at [1271, 129] on span "[PERSON_NAME]" at bounding box center [1254, 126] width 126 height 21
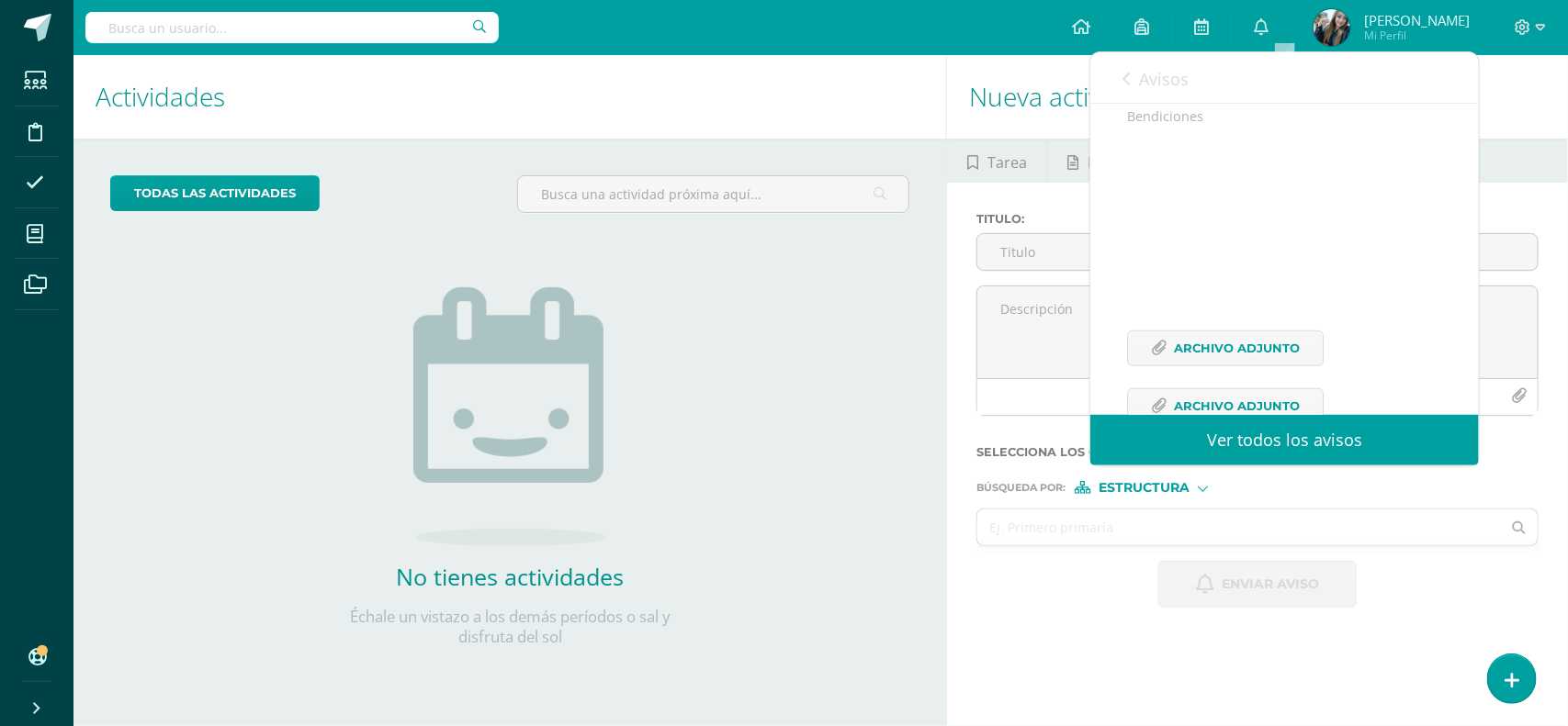
scroll to position [581, 0]
click at [1247, 301] on span "Archivo Adjunto" at bounding box center [1236, 297] width 126 height 34
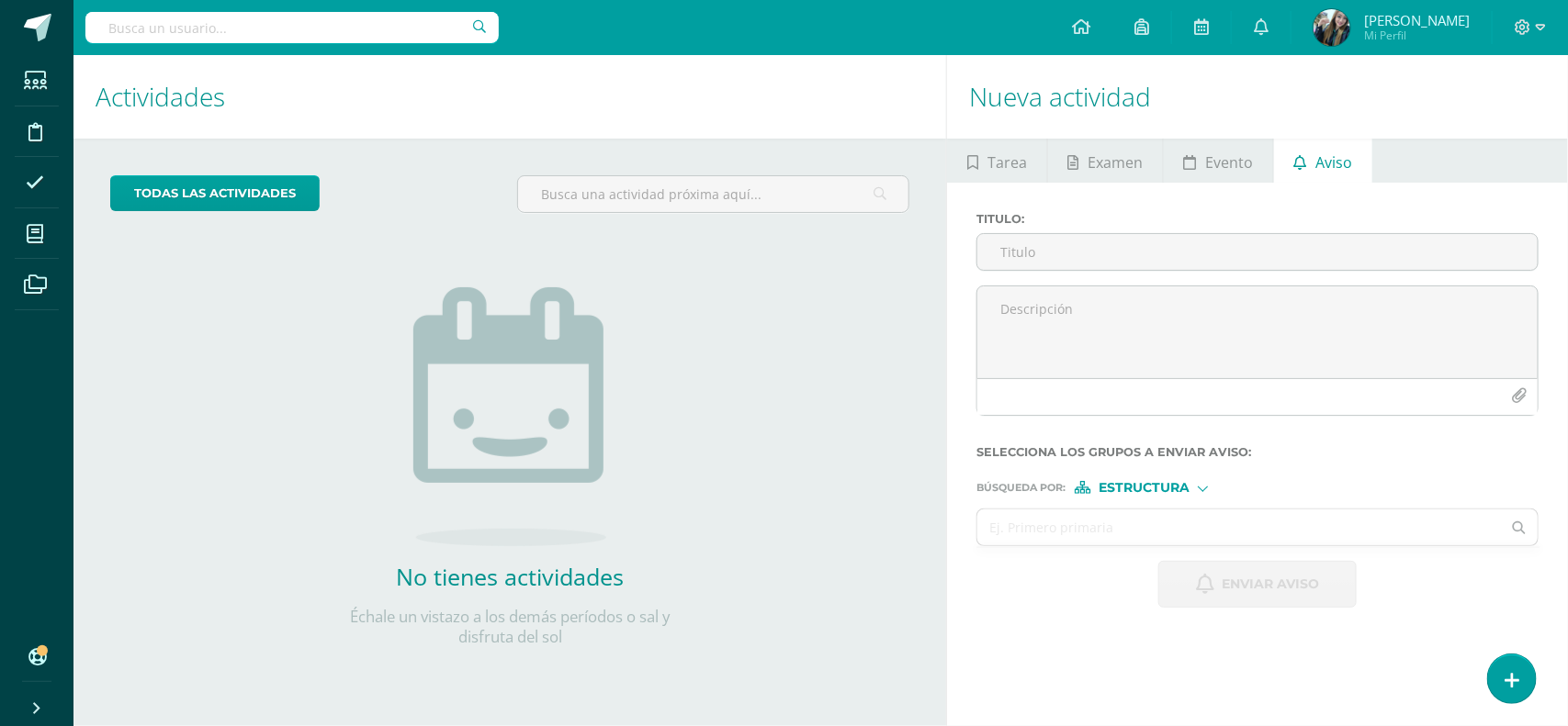
click at [957, 287] on div "Titulo : Selecciona los grupos a enviar aviso : Búsqueda por : Estructura Estru…" at bounding box center [1257, 410] width 621 height 455
